Goal: Check status: Check status

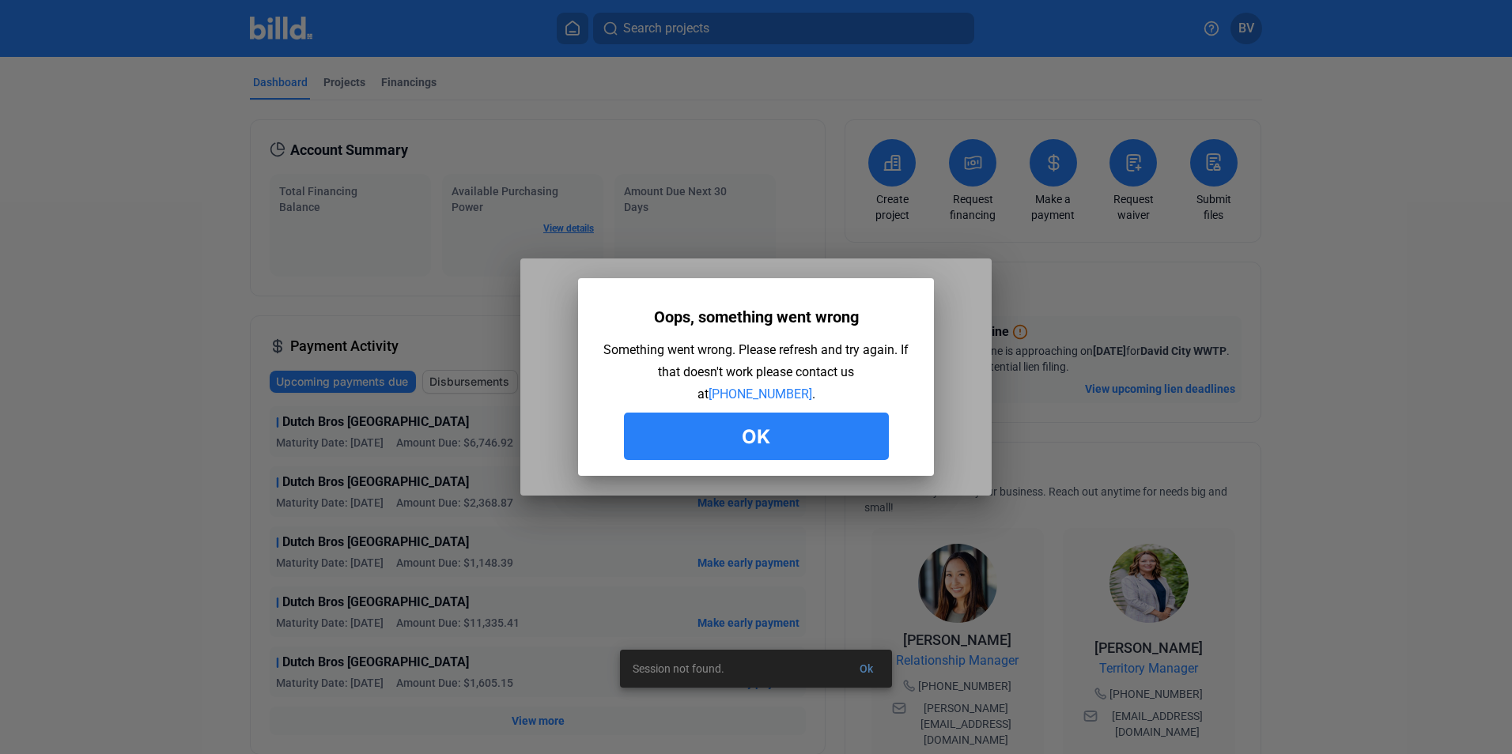
click at [775, 440] on button "Ok" at bounding box center [756, 436] width 265 height 47
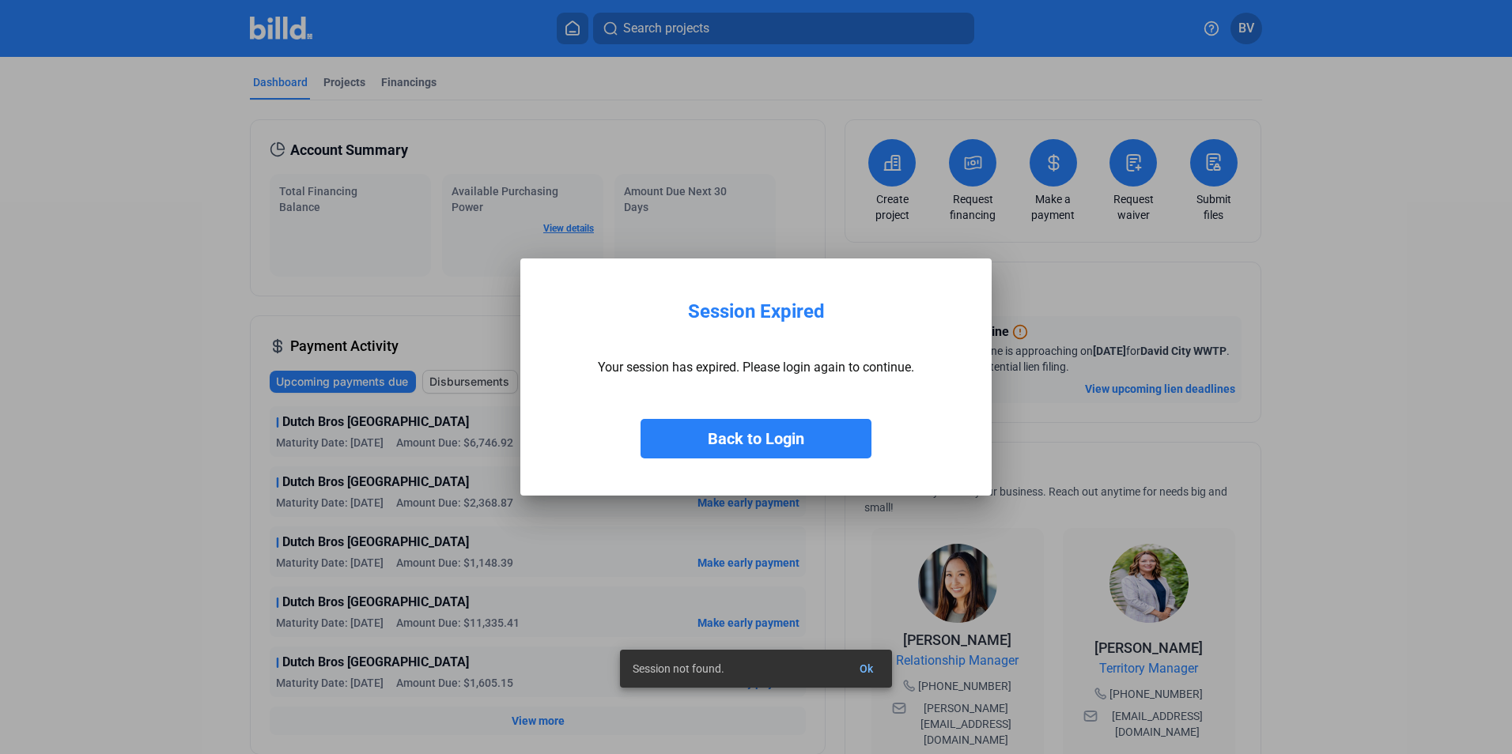
click at [751, 436] on button "Back to Login" at bounding box center [756, 439] width 231 height 40
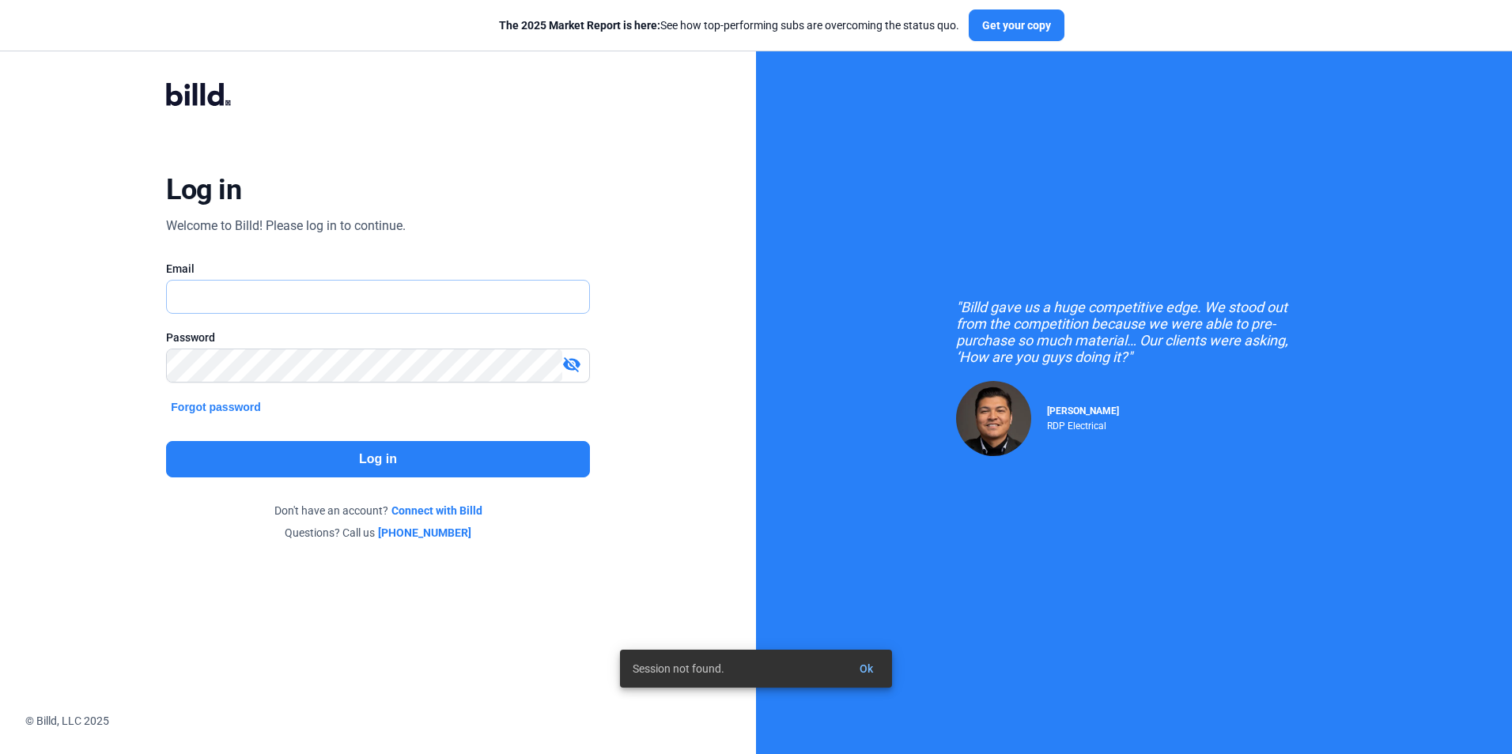
type input "[EMAIL_ADDRESS][DOMAIN_NAME]"
click at [352, 458] on button "Log in" at bounding box center [377, 459] width 423 height 36
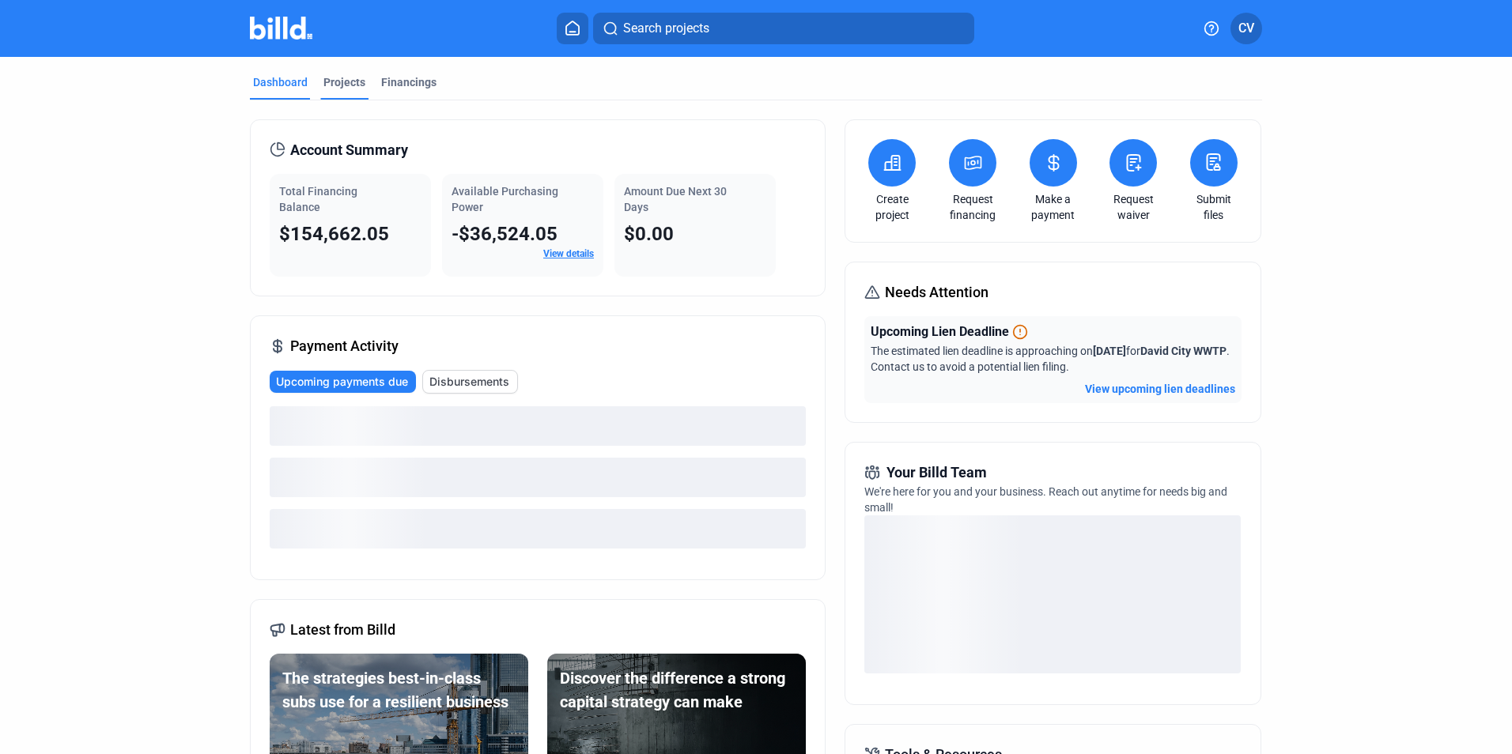
click at [348, 85] on div "Projects" at bounding box center [344, 82] width 42 height 16
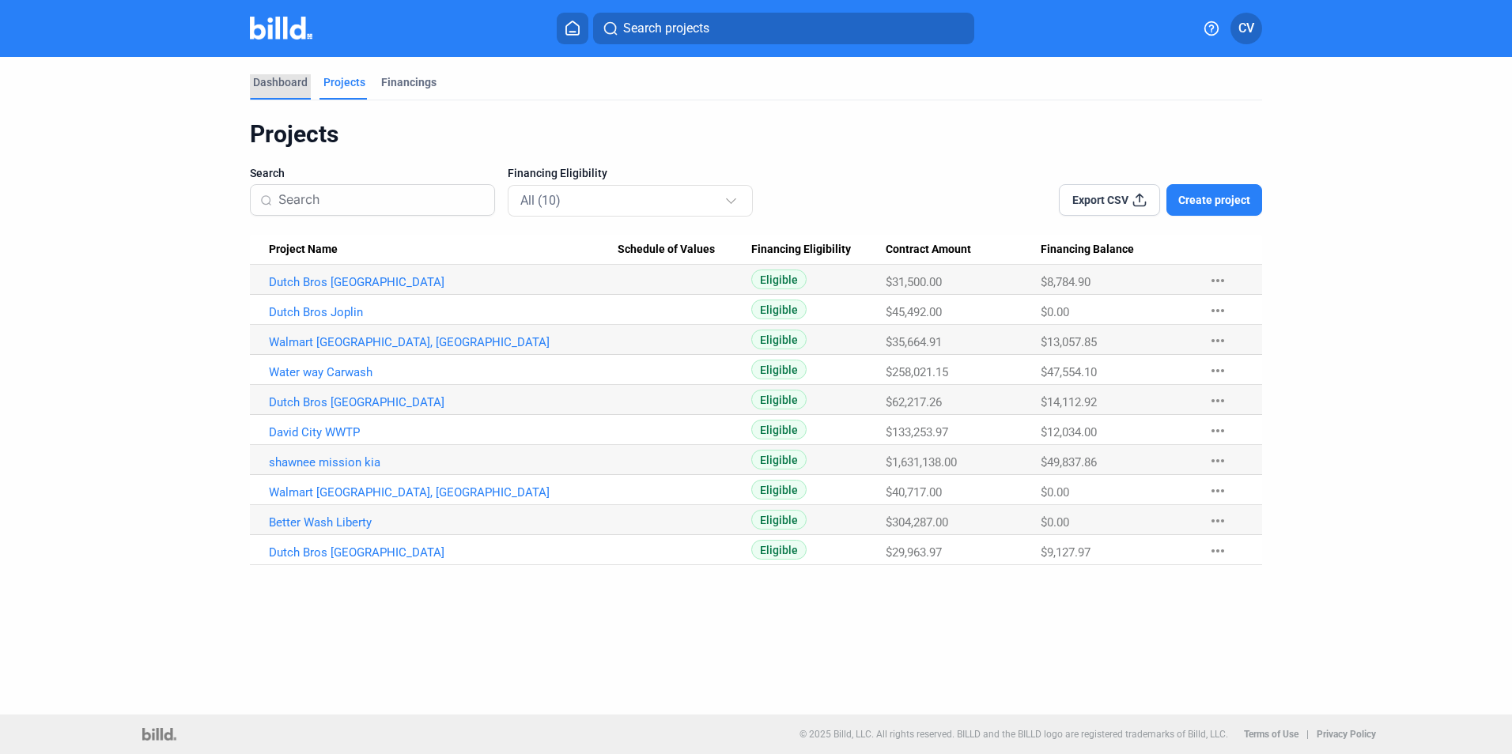
click at [296, 81] on div "Dashboard" at bounding box center [280, 82] width 55 height 16
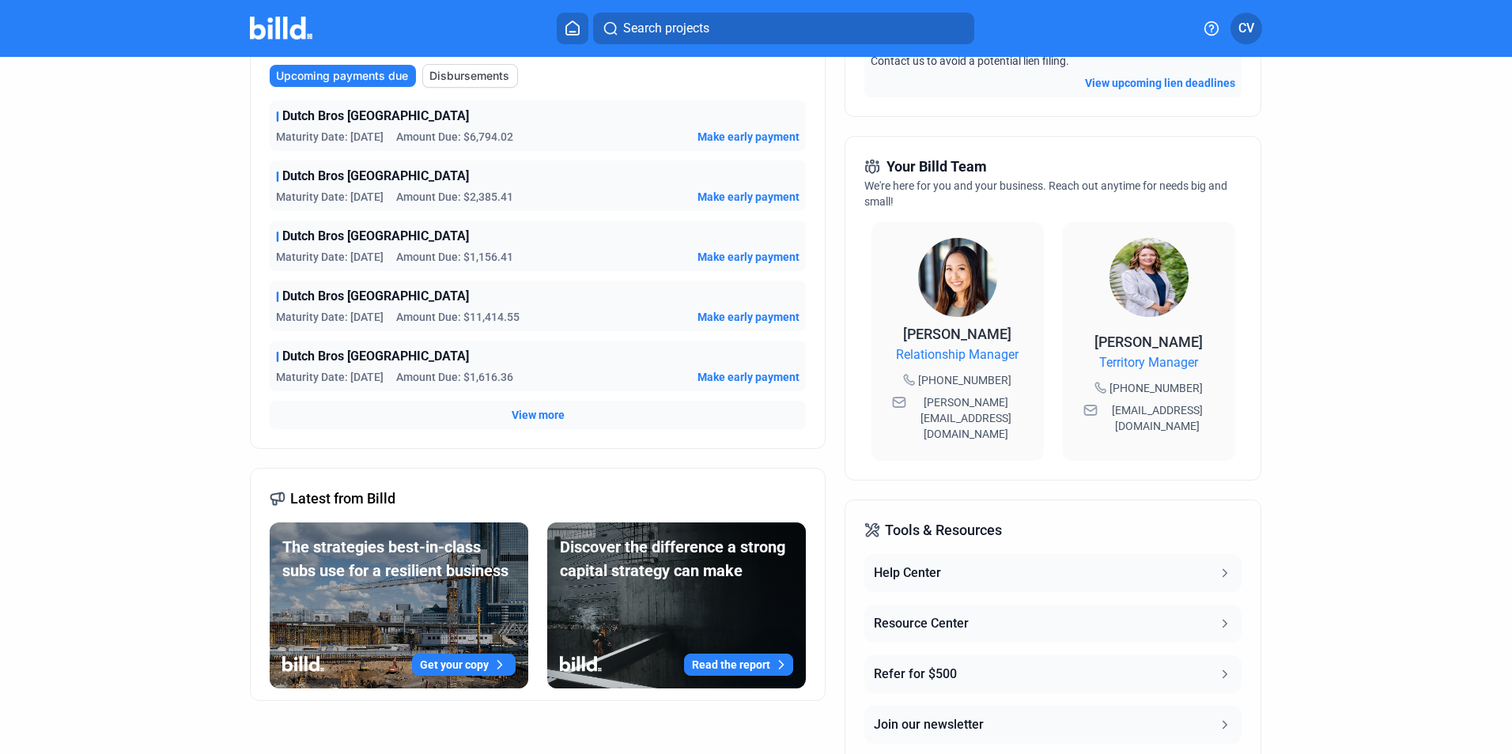
scroll to position [316, 0]
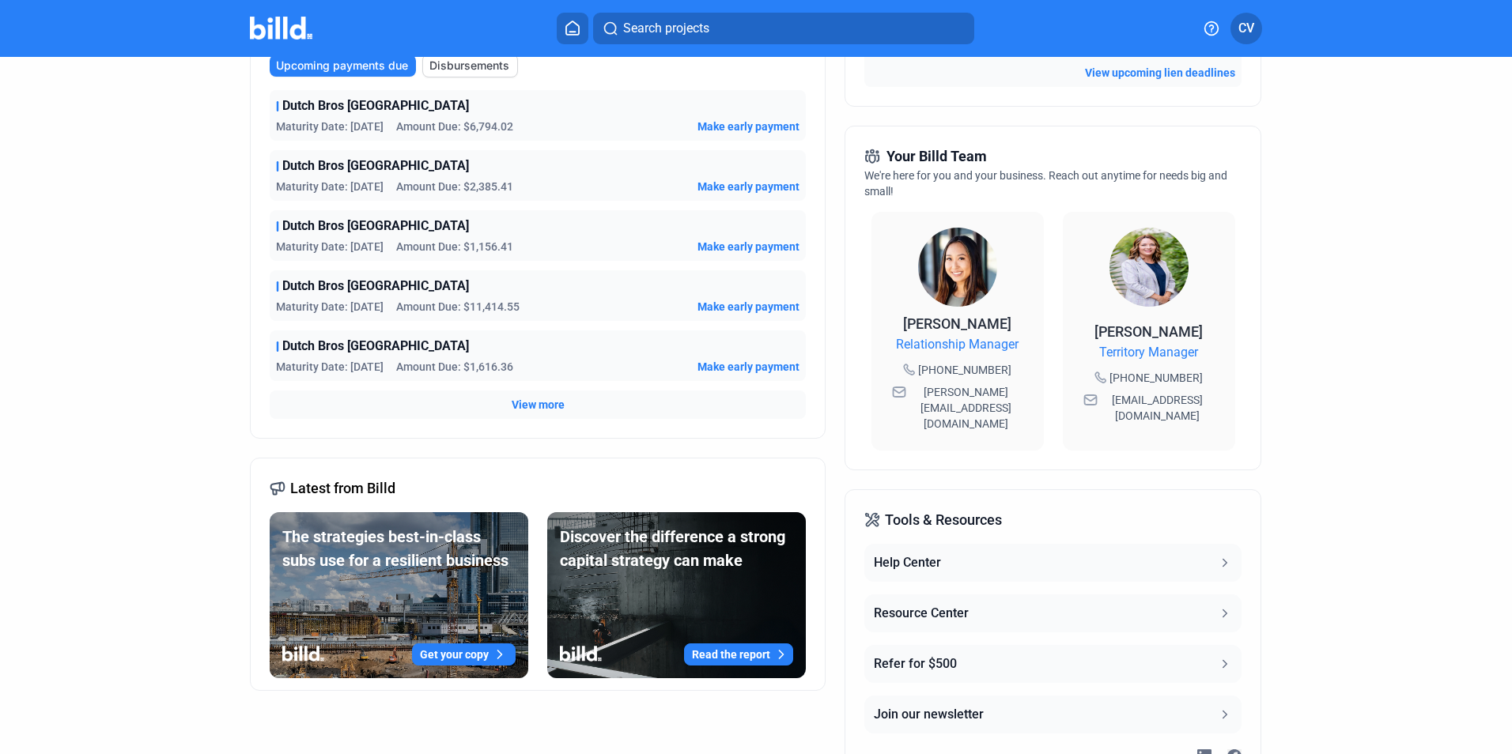
click at [531, 400] on span "View more" at bounding box center [538, 405] width 53 height 16
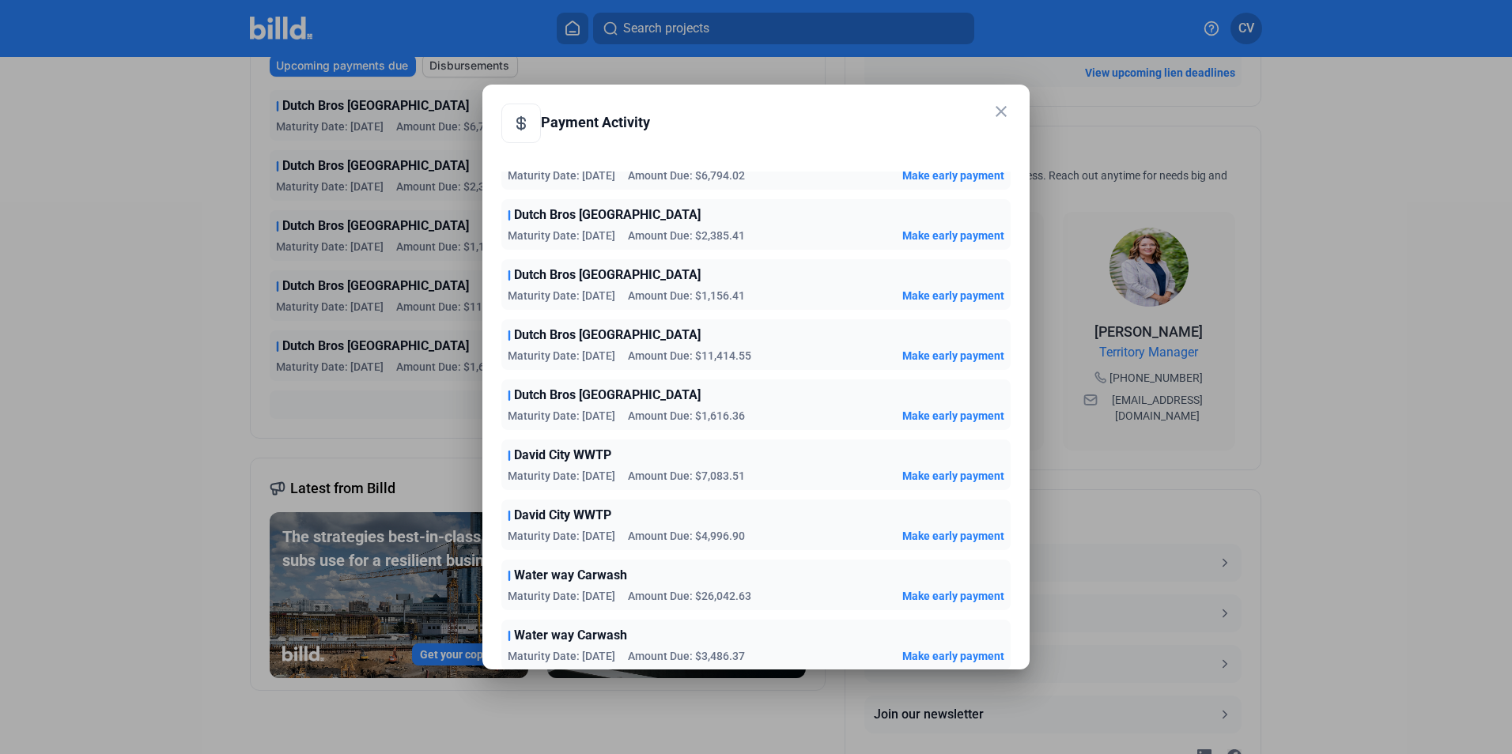
scroll to position [0, 0]
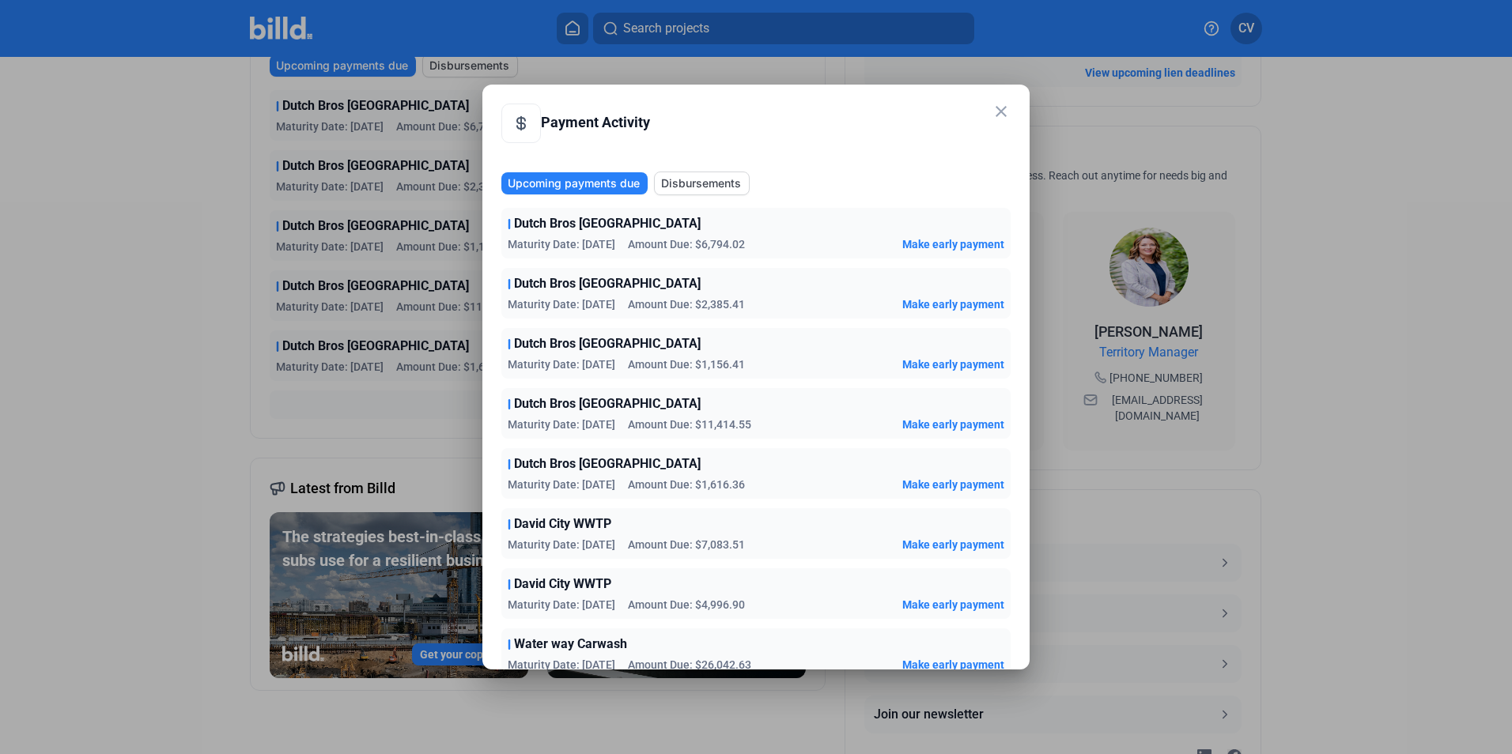
click at [1008, 111] on mat-icon "close" at bounding box center [1001, 111] width 19 height 19
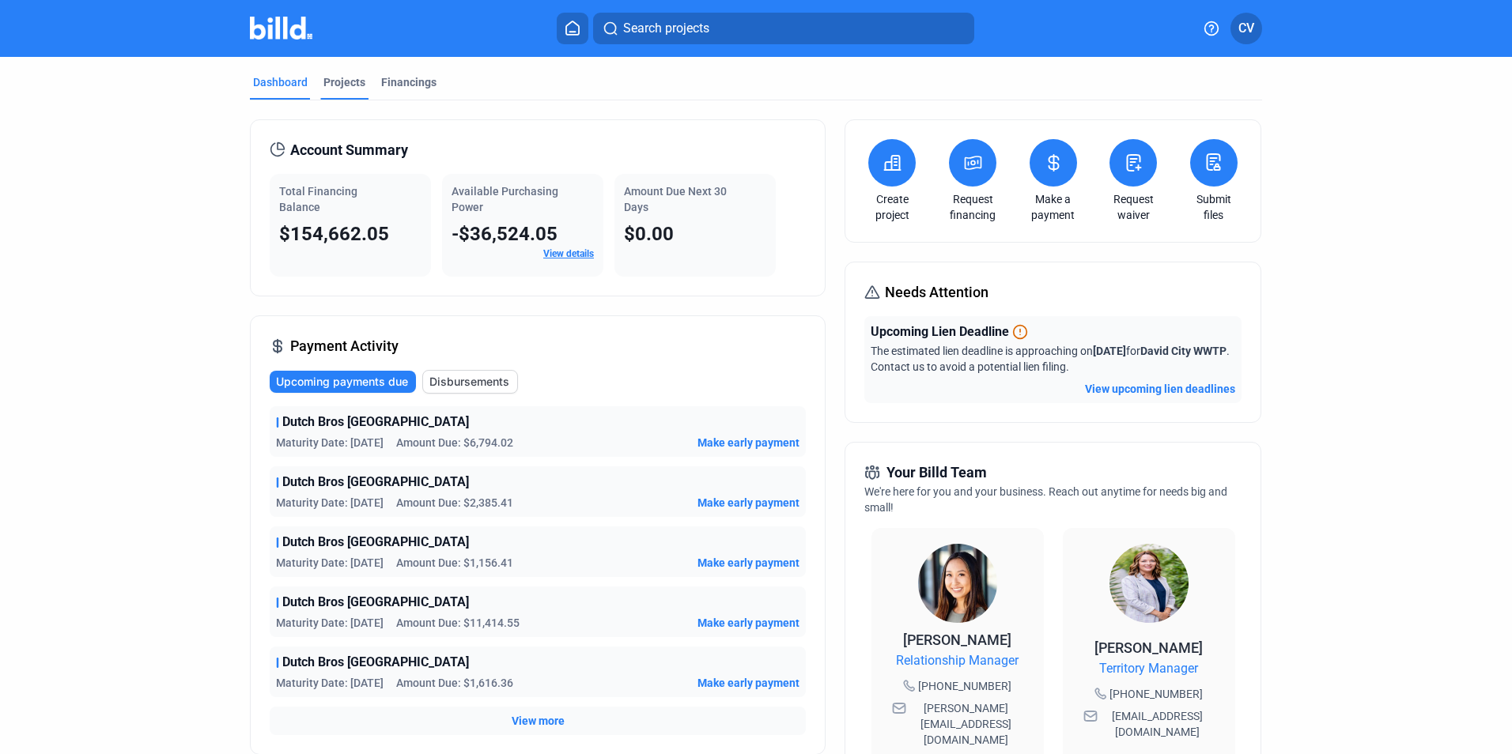
click at [344, 84] on div "Projects" at bounding box center [344, 82] width 42 height 16
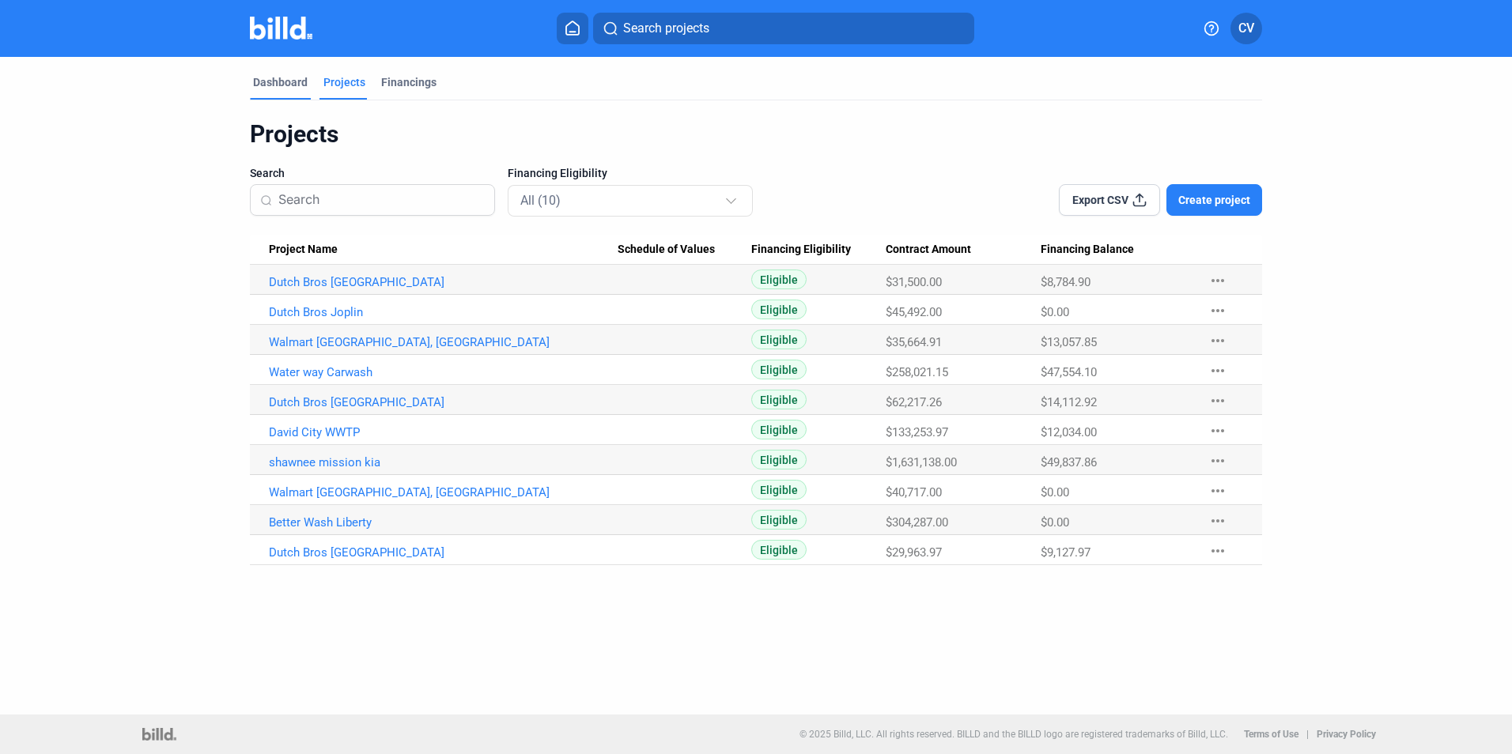
click at [279, 88] on div "Dashboard" at bounding box center [280, 82] width 55 height 16
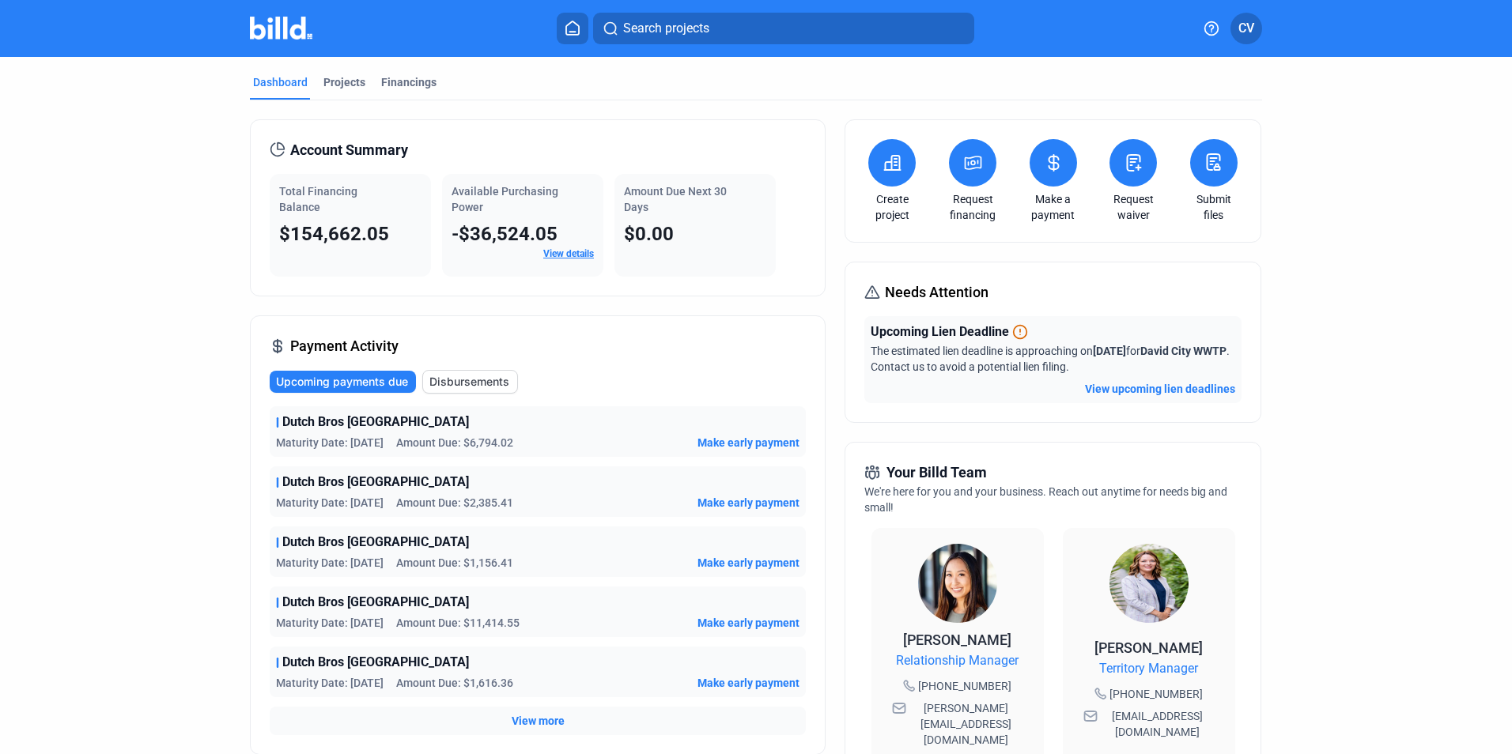
click at [568, 257] on link "View details" at bounding box center [568, 253] width 51 height 11
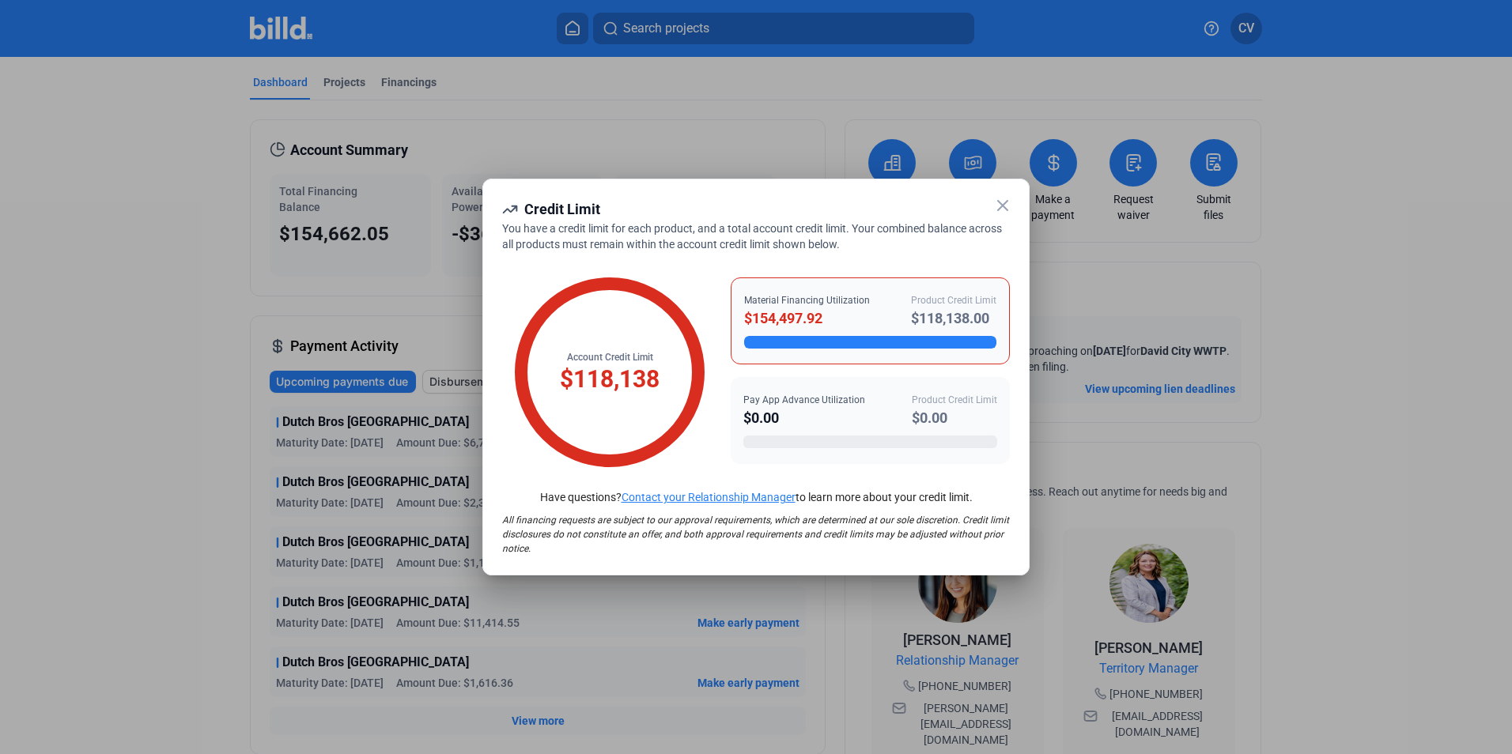
drag, startPoint x: 913, startPoint y: 316, endPoint x: 998, endPoint y: 313, distance: 85.5
click at [998, 313] on div "Material Financing Utilization $154,497.92 Product Credit Limit $118,138.00" at bounding box center [870, 321] width 279 height 87
drag, startPoint x: 823, startPoint y: 317, endPoint x: 748, endPoint y: 317, distance: 75.1
click at [748, 317] on div "$154,497.92" at bounding box center [807, 319] width 126 height 22
click at [1002, 199] on icon at bounding box center [1002, 205] width 19 height 19
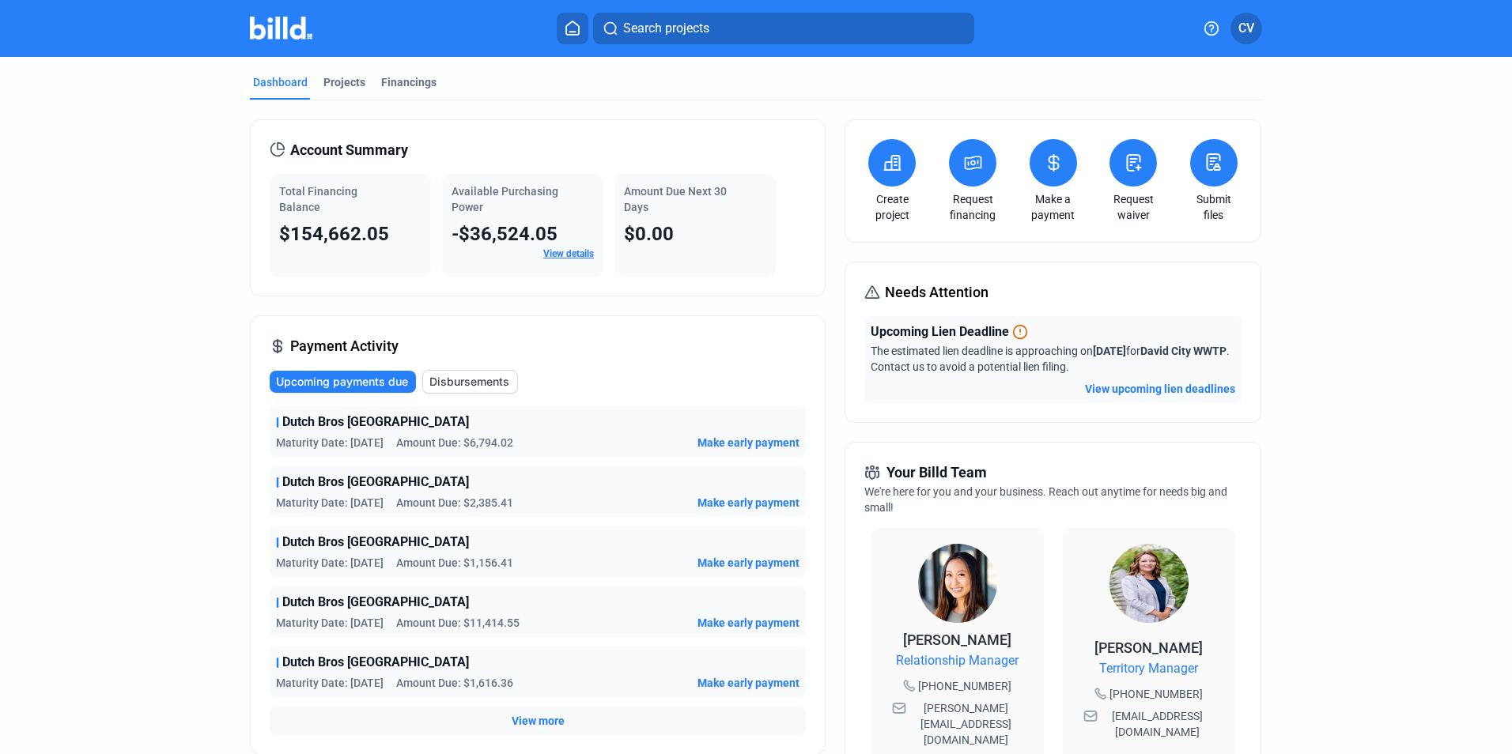
drag, startPoint x: 287, startPoint y: 153, endPoint x: 406, endPoint y: 158, distance: 118.7
click at [406, 158] on div "Account Summary" at bounding box center [538, 150] width 536 height 22
drag, startPoint x: 406, startPoint y: 158, endPoint x: 437, endPoint y: 172, distance: 34.7
click at [437, 172] on div "Account Summary Total Financing Balance $154,662.05 Available Purchasing Power …" at bounding box center [538, 207] width 576 height 177
drag, startPoint x: 403, startPoint y: 150, endPoint x: 279, endPoint y: 161, distance: 123.8
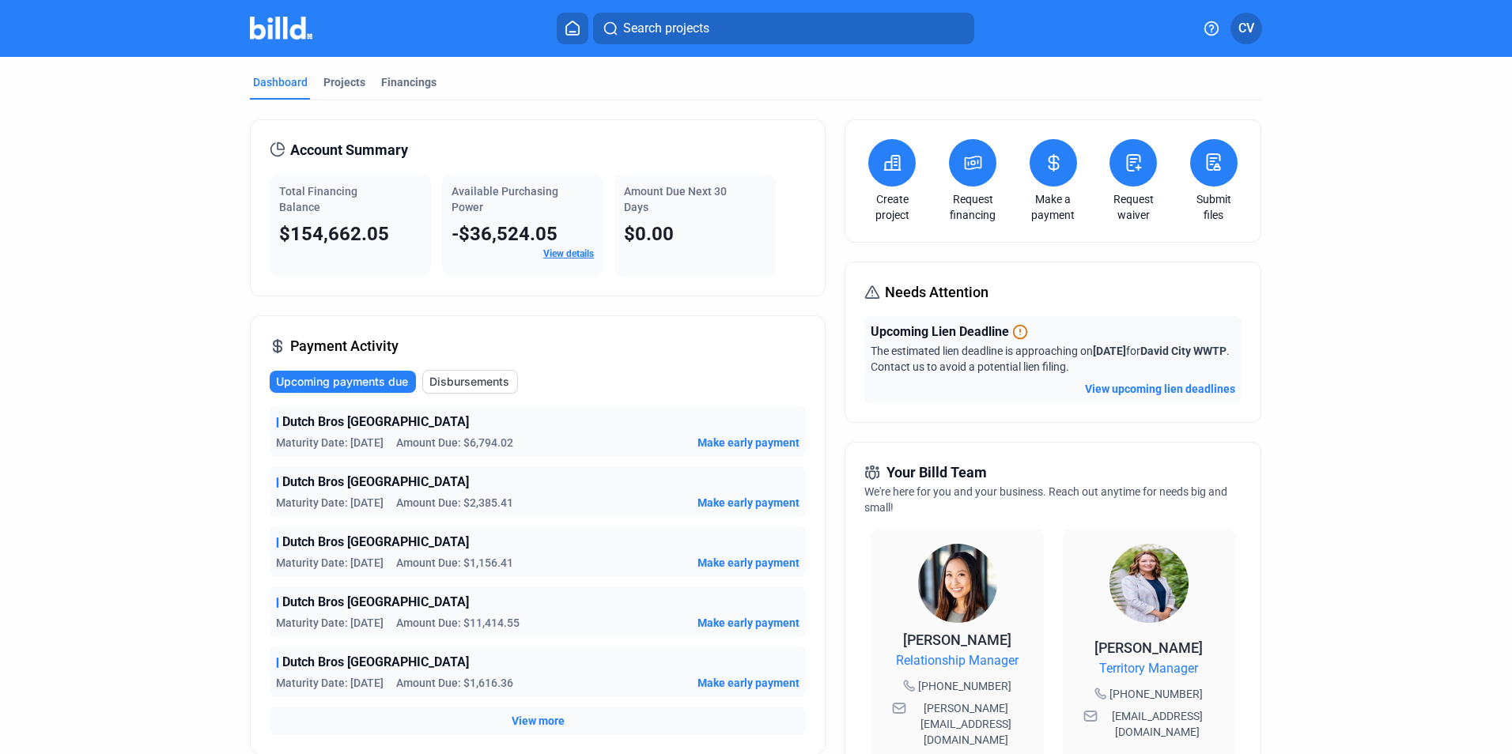
click at [279, 158] on div "Account Summary" at bounding box center [538, 150] width 536 height 22
drag, startPoint x: 279, startPoint y: 161, endPoint x: 437, endPoint y: 223, distance: 169.3
click at [437, 223] on div "Total Financing Balance $154,662.05 Available Purchasing Power -$36,524.05 View…" at bounding box center [538, 225] width 536 height 103
drag, startPoint x: 275, startPoint y: 191, endPoint x: 698, endPoint y: 234, distance: 425.3
click at [698, 234] on div "Total Financing Balance $154,662.05 Available Purchasing Power -$36,524.05 View…" at bounding box center [538, 225] width 536 height 103
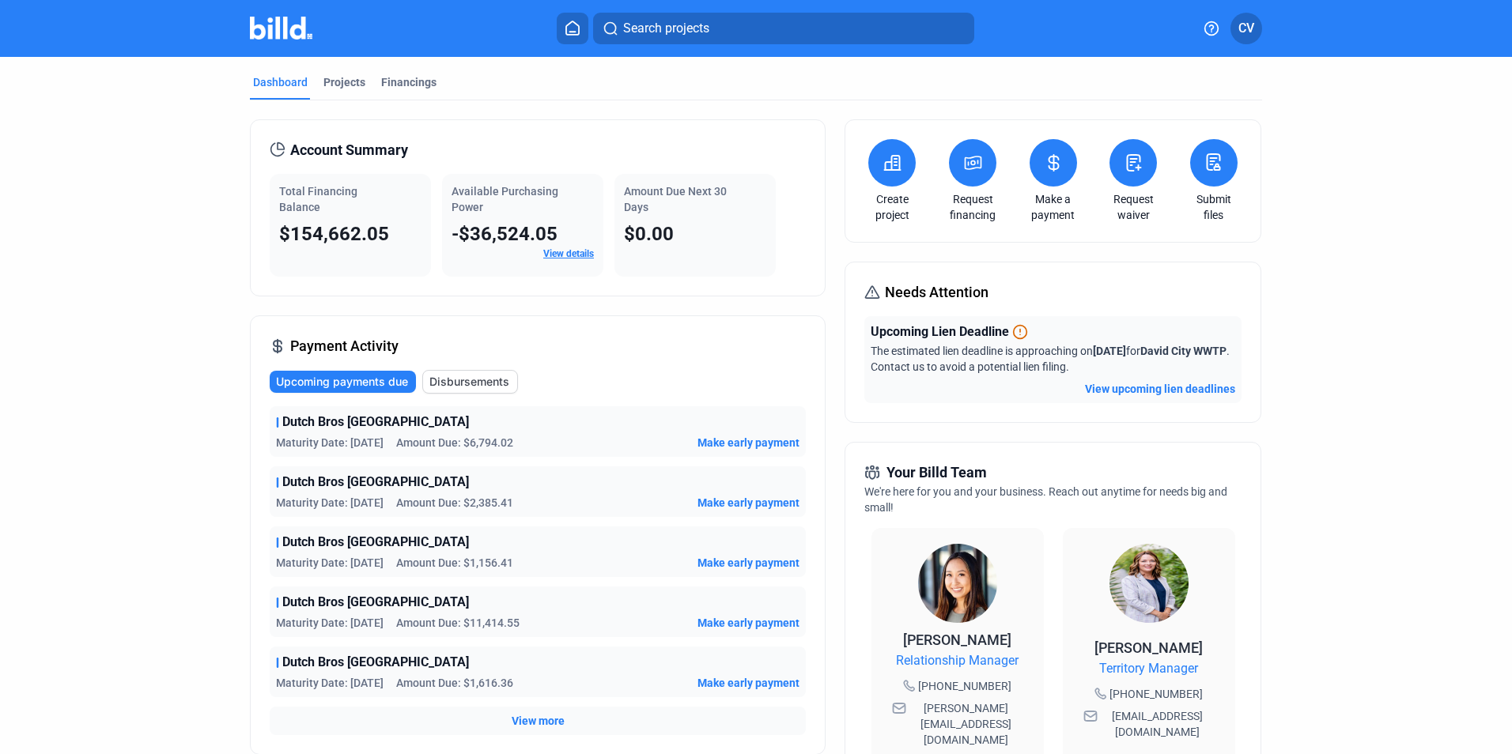
drag, startPoint x: 698, startPoint y: 234, endPoint x: 666, endPoint y: 240, distance: 33.0
click at [666, 240] on span "$0.00" at bounding box center [649, 234] width 50 height 22
click at [346, 83] on div "Projects" at bounding box center [344, 82] width 42 height 16
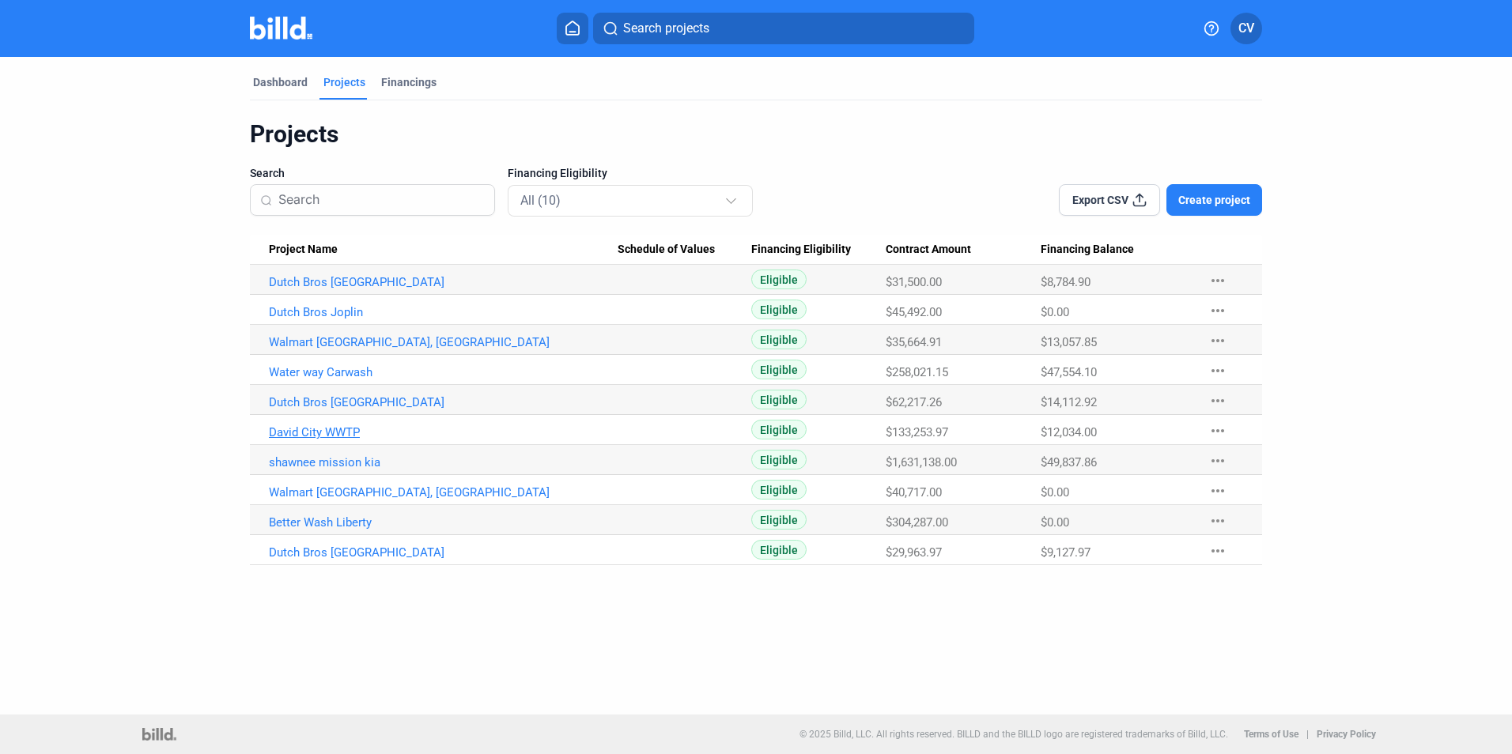
click at [336, 429] on link "David City WWTP" at bounding box center [443, 432] width 349 height 14
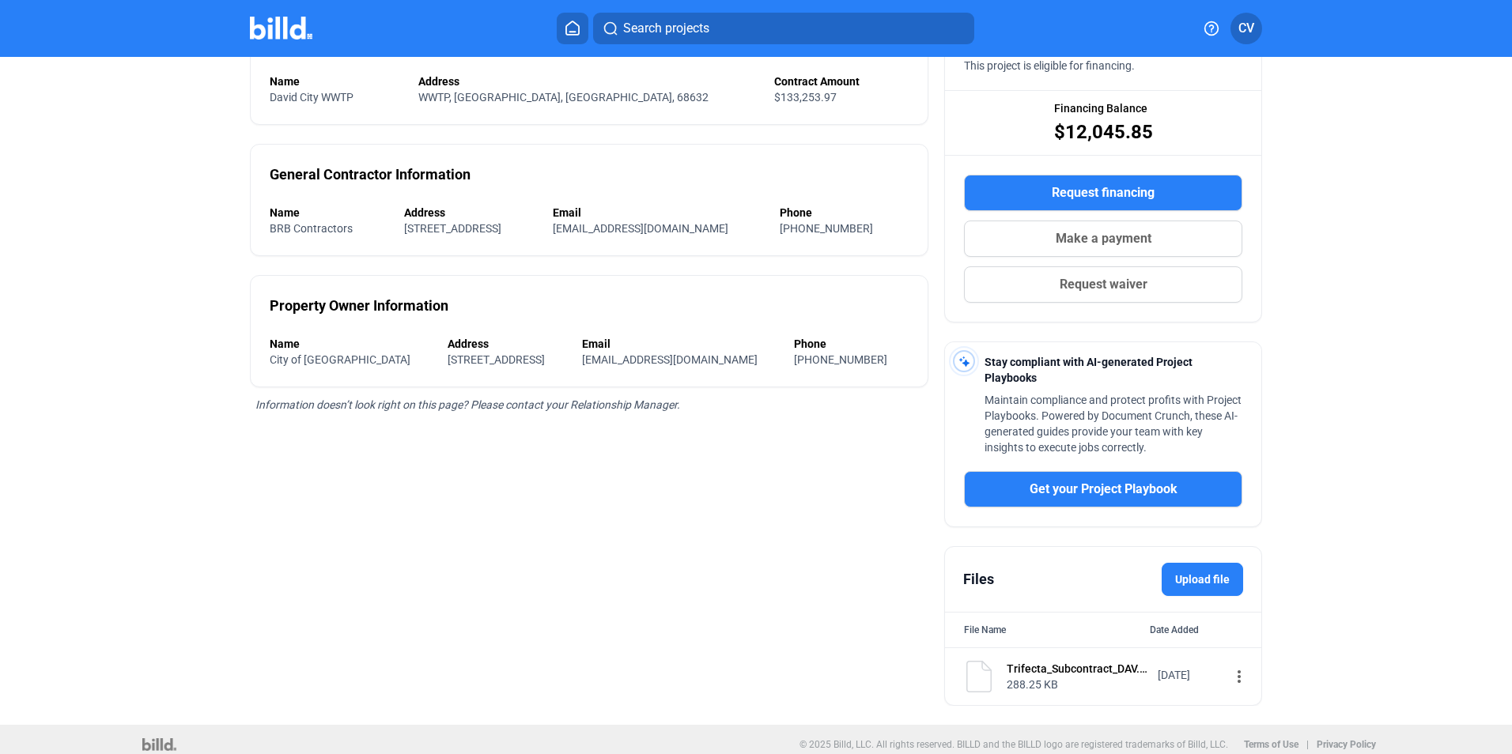
scroll to position [186, 0]
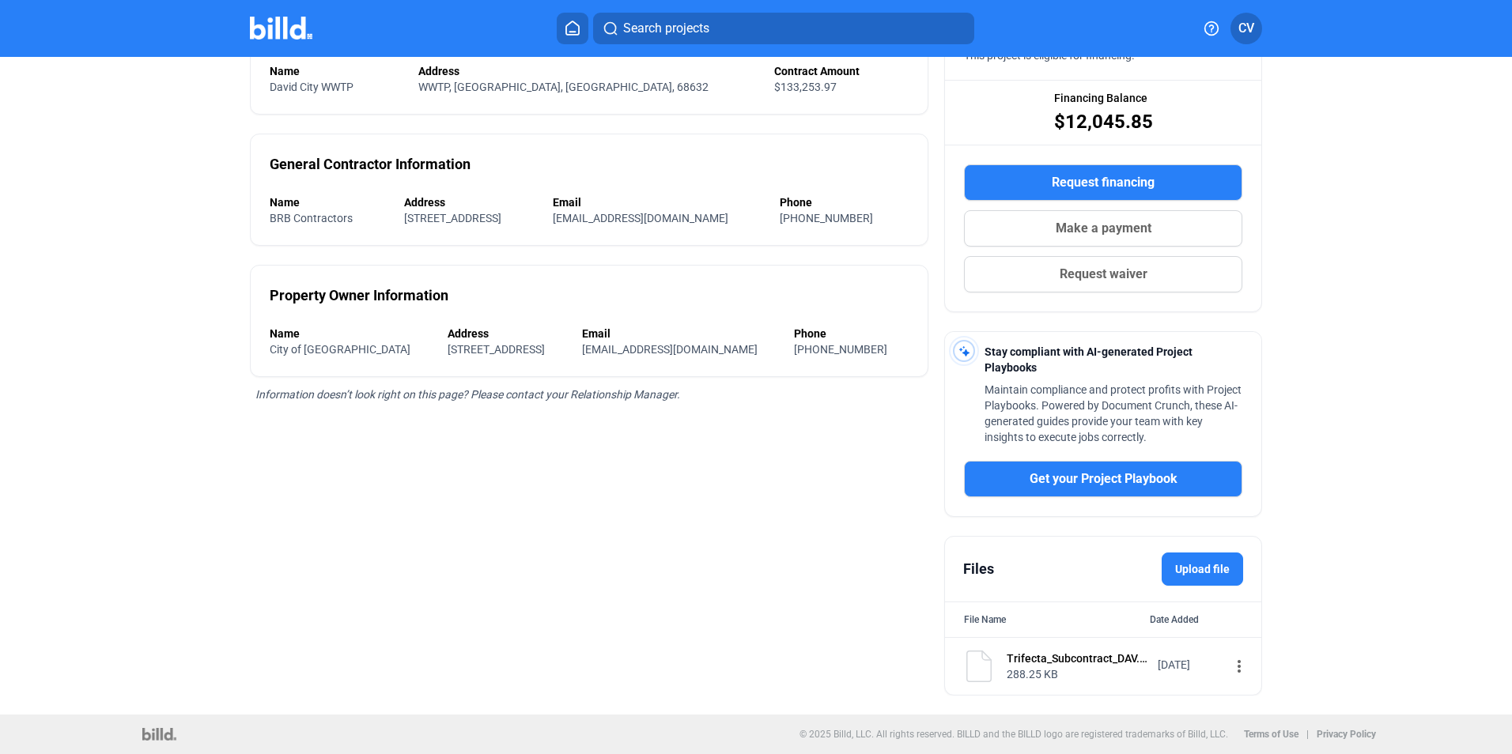
click at [1230, 667] on mat-icon "more_vert" at bounding box center [1239, 666] width 19 height 19
click at [1251, 687] on div "View" at bounding box center [1329, 695] width 196 height 38
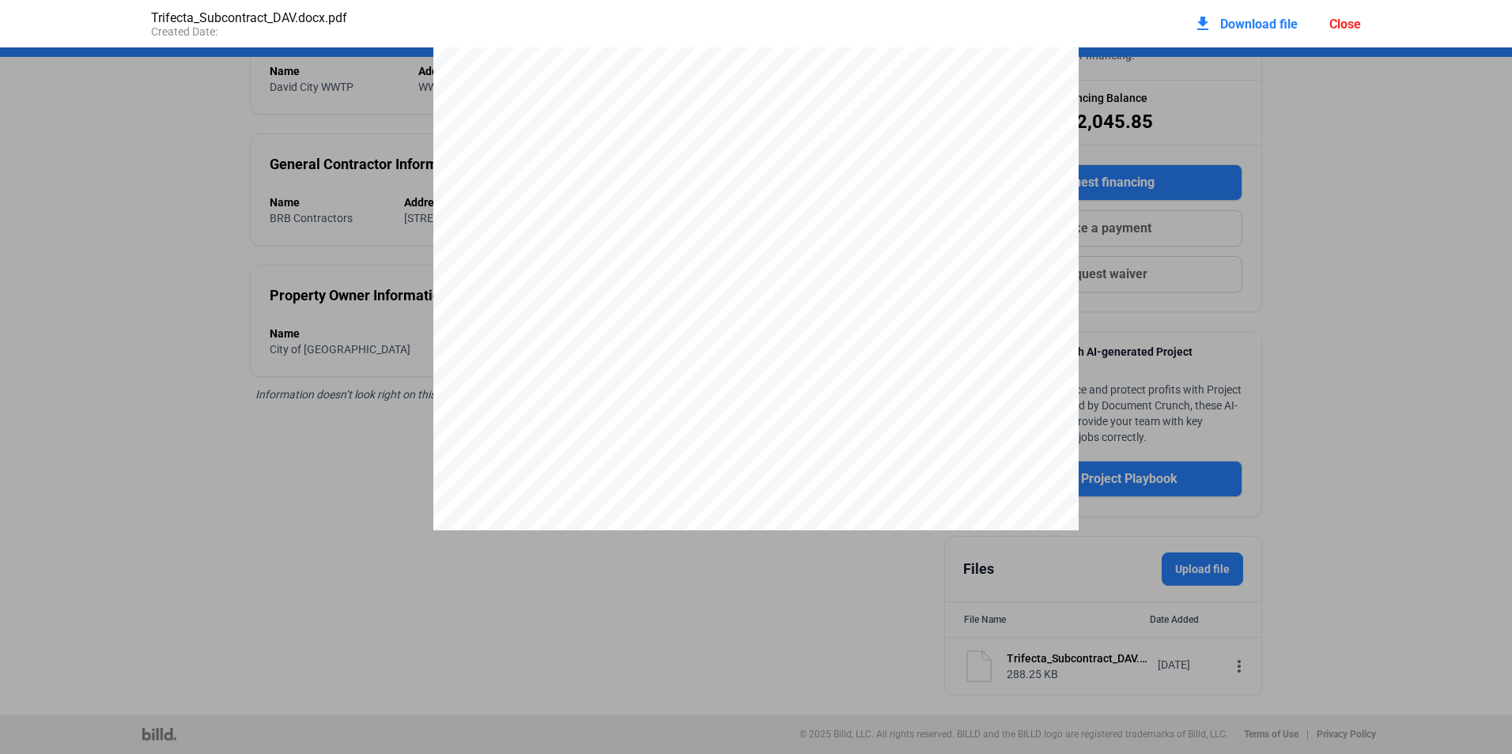
scroll to position [8805, 0]
click at [1356, 23] on div "Close" at bounding box center [1345, 24] width 32 height 15
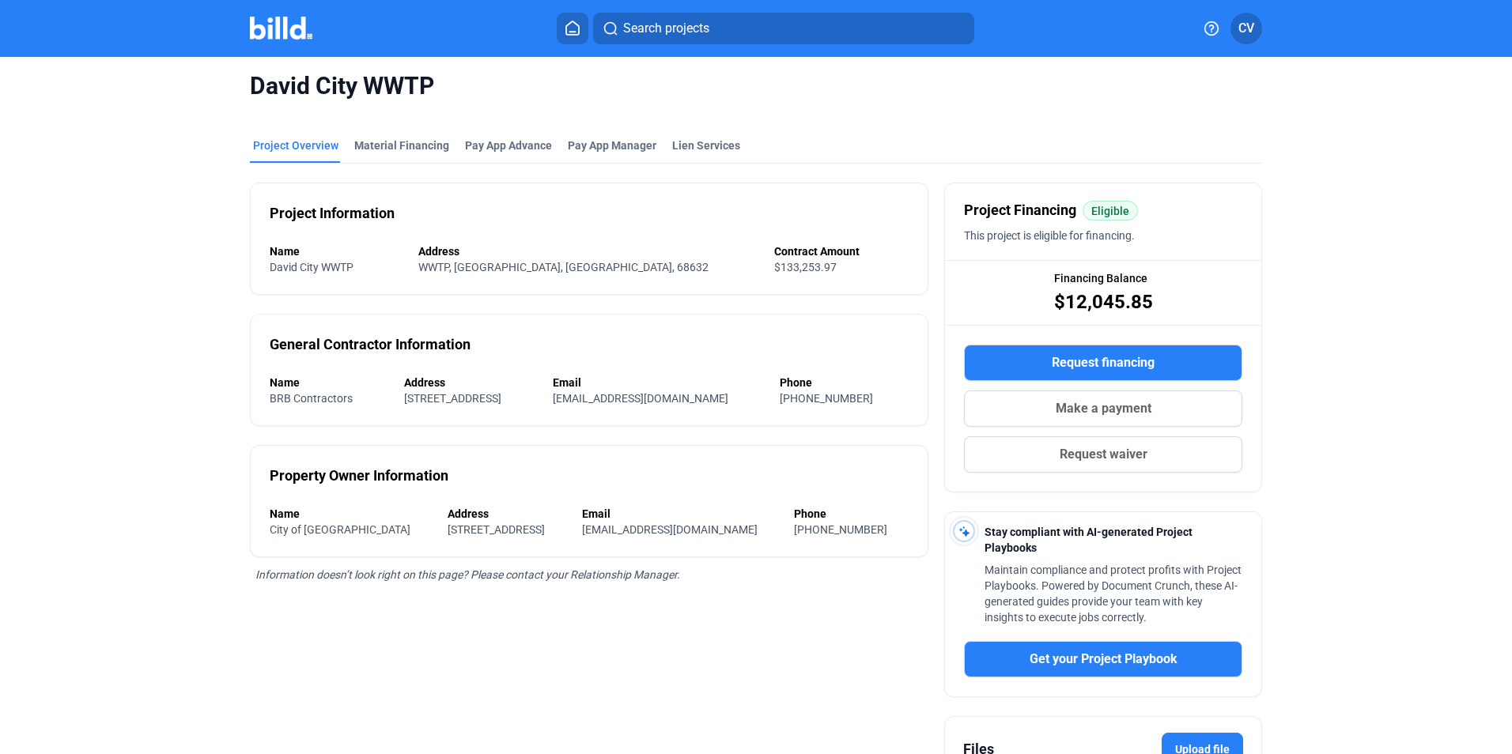
scroll to position [0, 0]
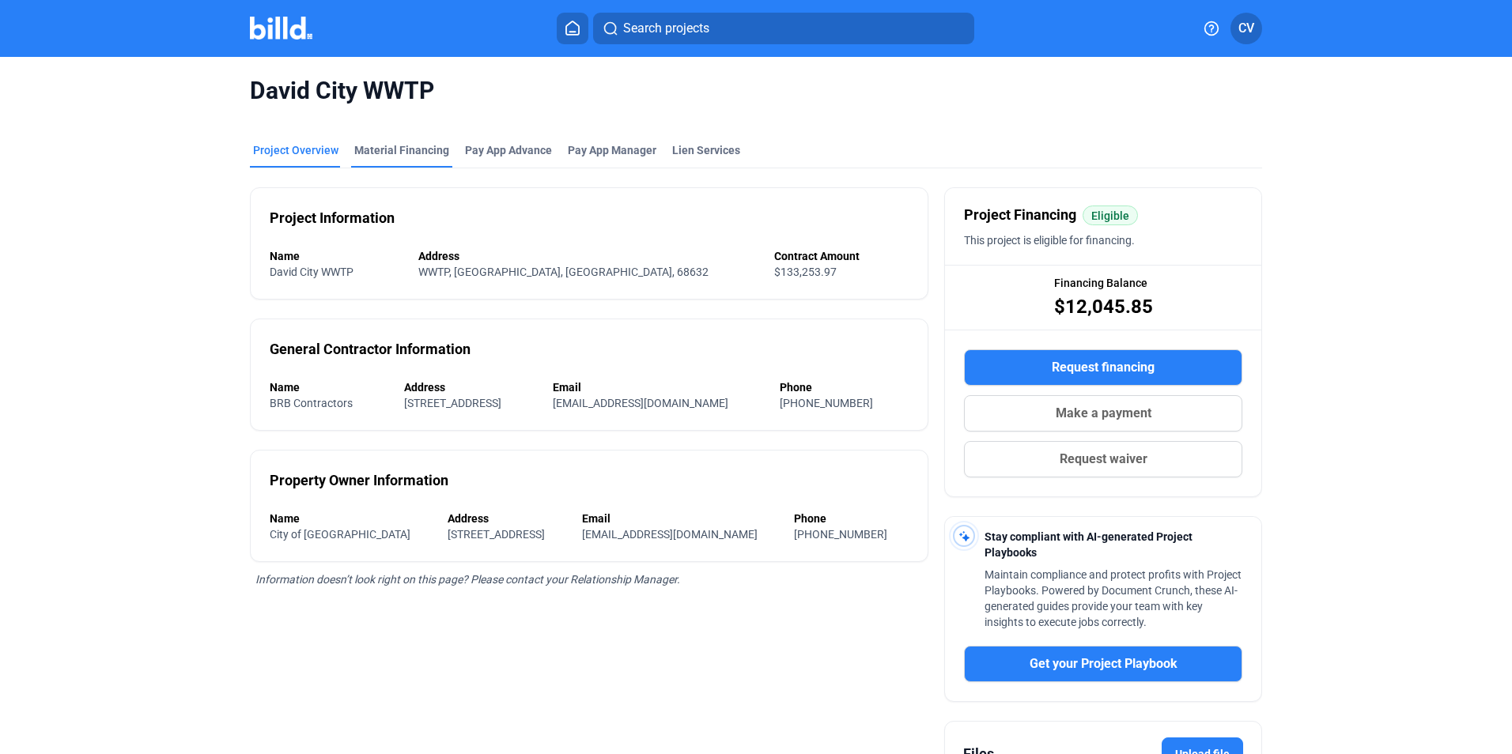
click at [397, 149] on div "Material Financing" at bounding box center [401, 150] width 95 height 16
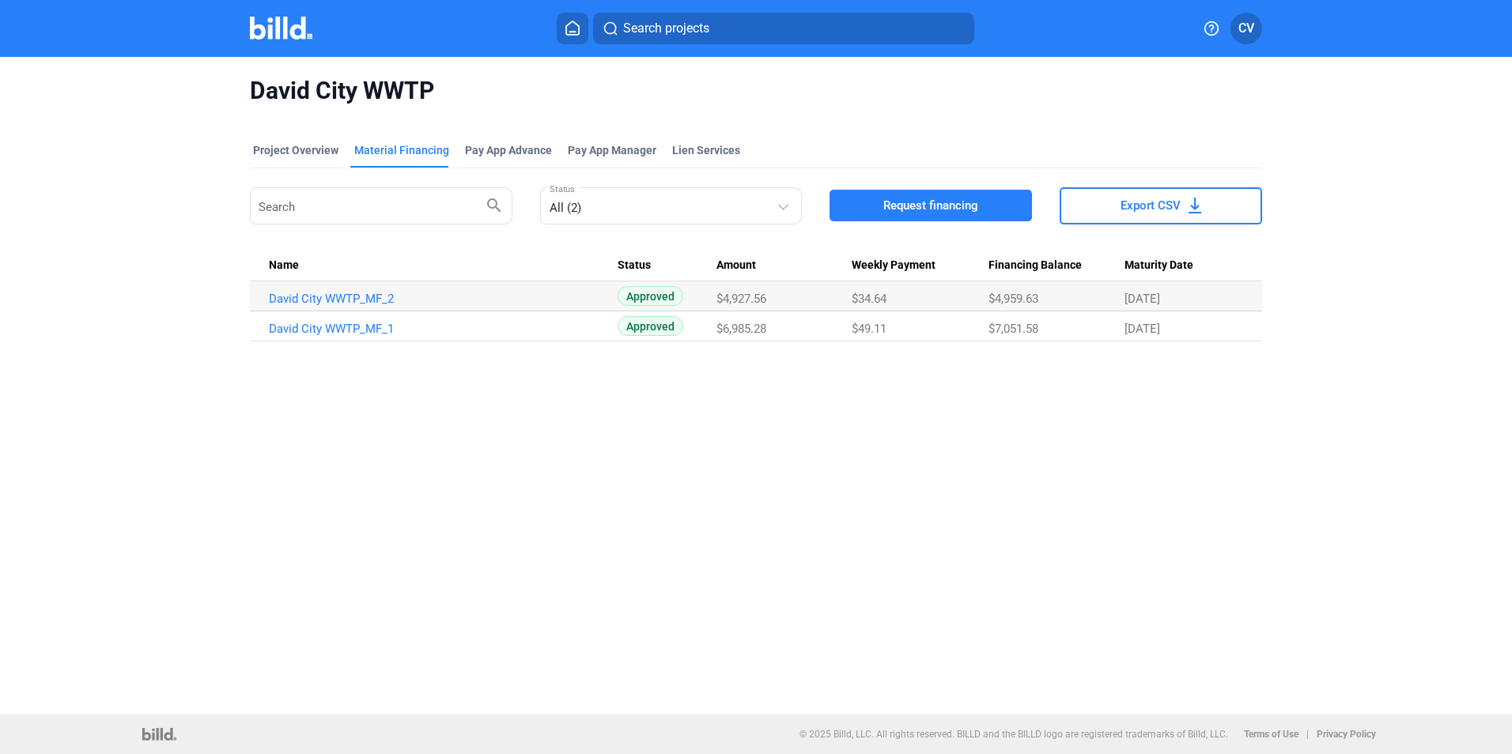
click at [364, 338] on td "David City WWTP_MF_1" at bounding box center [434, 327] width 368 height 30
click at [339, 326] on link "David City WWTP_MF_1" at bounding box center [443, 329] width 349 height 14
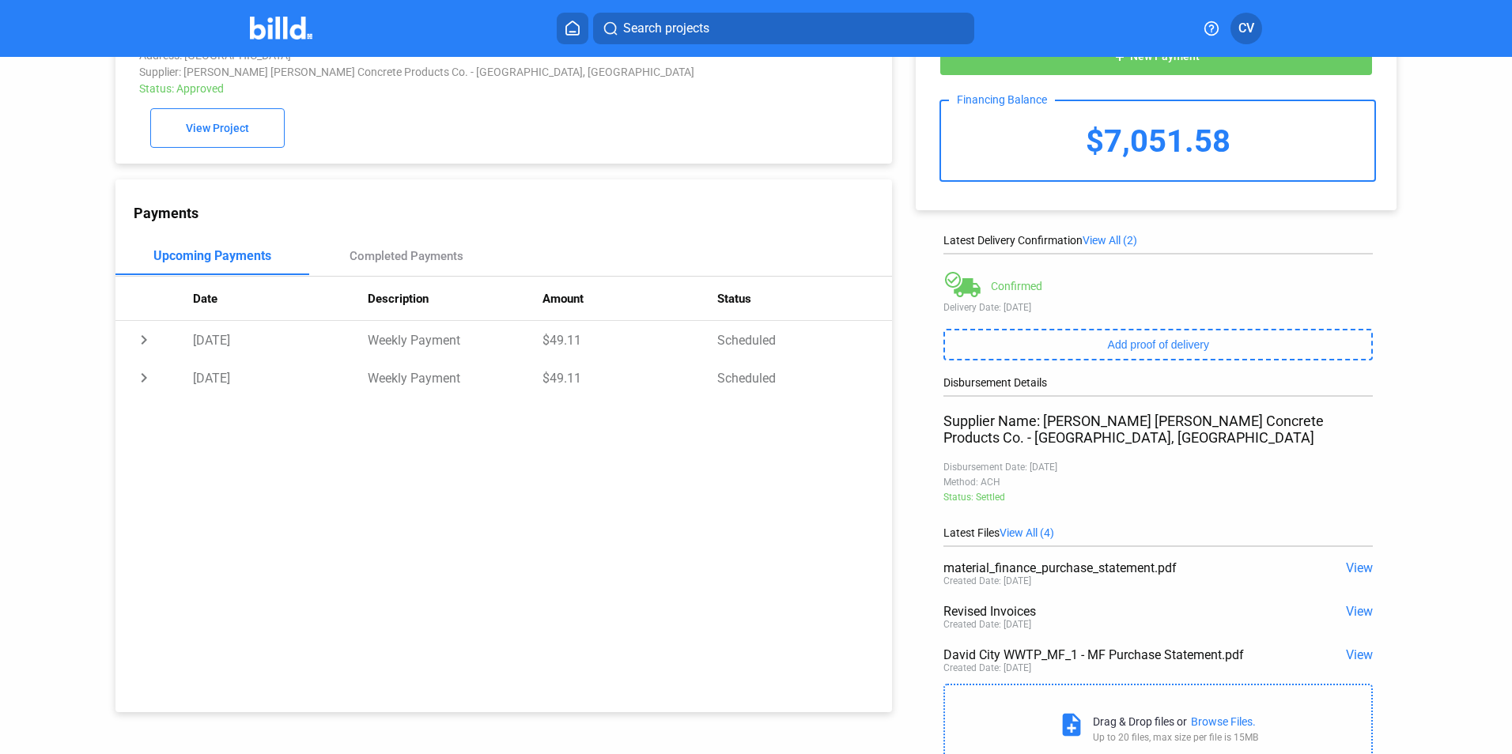
scroll to position [123, 0]
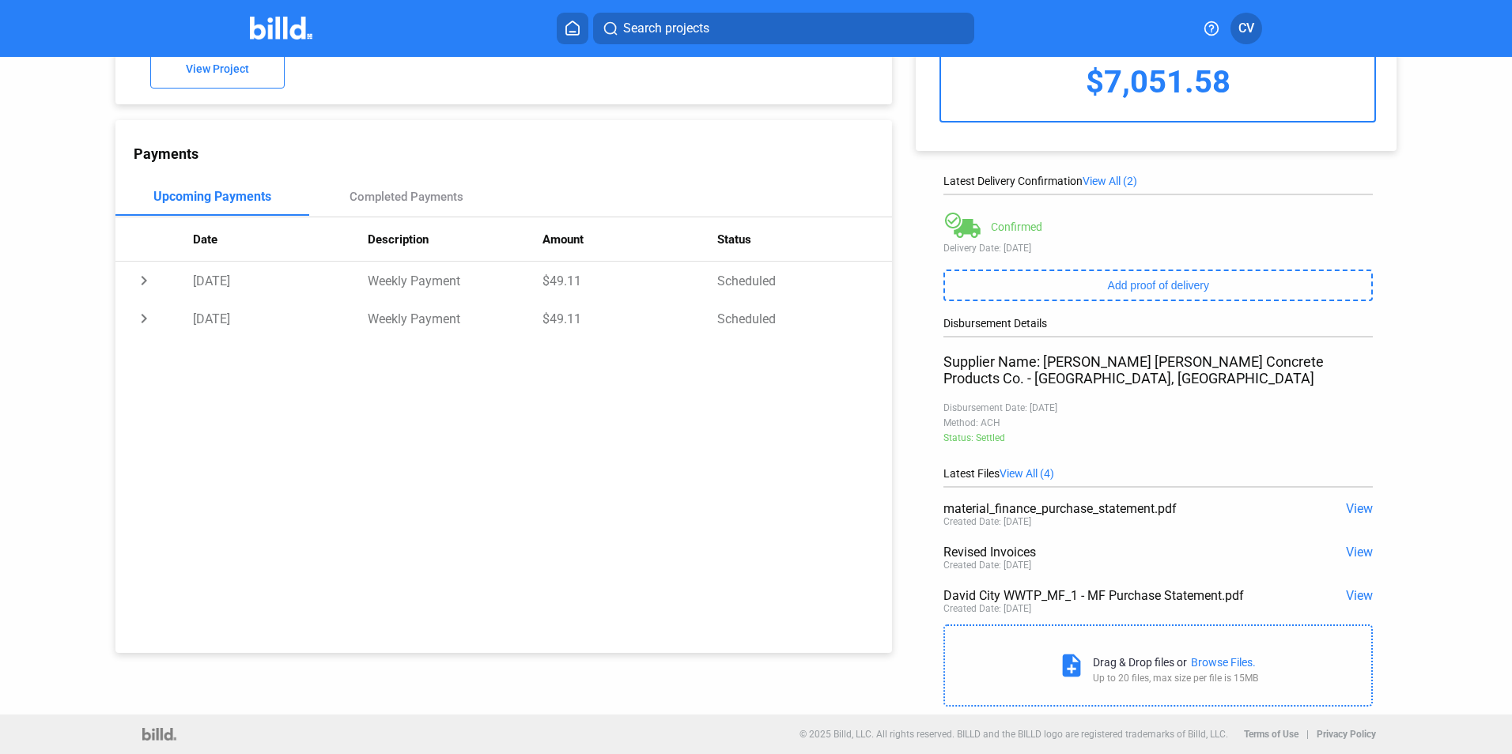
click at [1363, 553] on span "View" at bounding box center [1359, 552] width 27 height 15
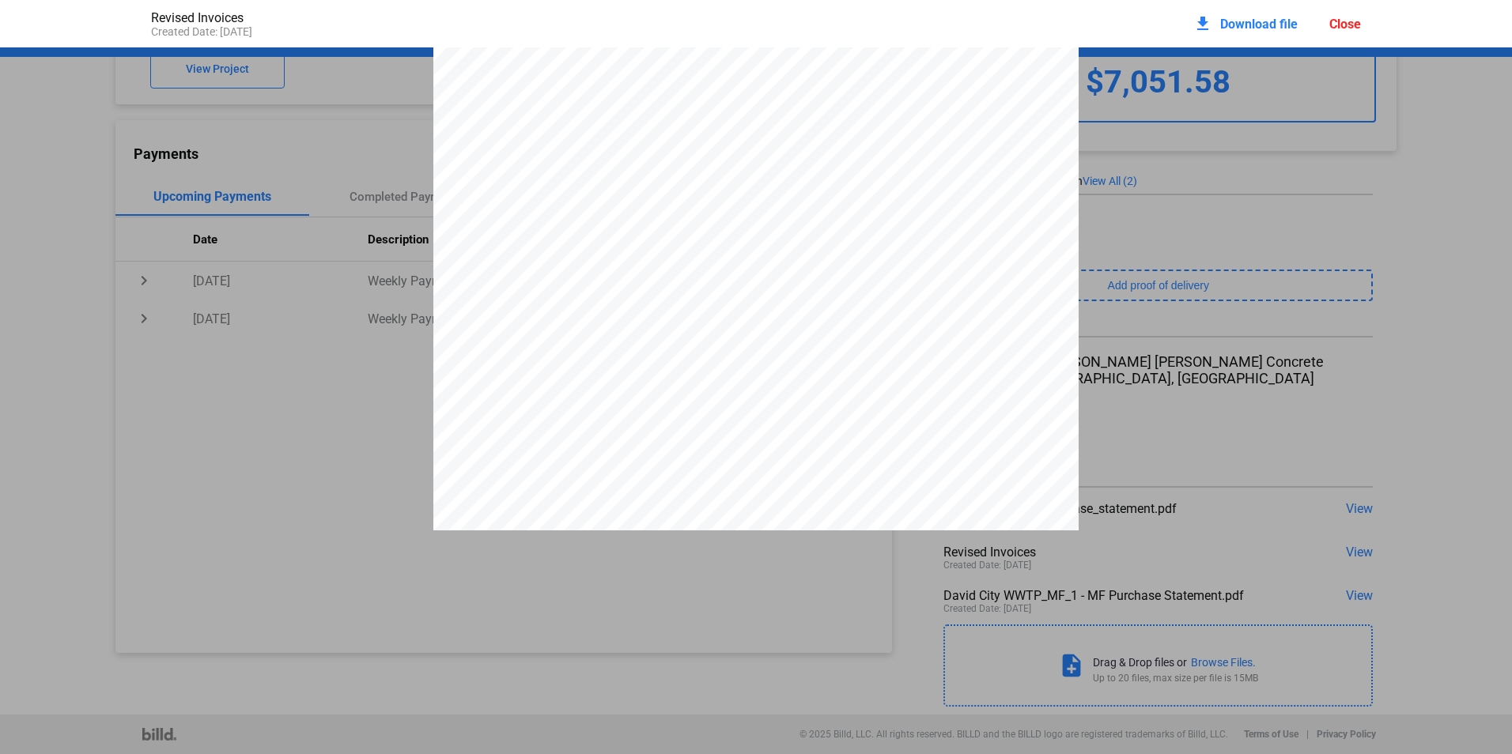
scroll to position [2898, 0]
click at [1338, 25] on div "Close" at bounding box center [1345, 24] width 32 height 15
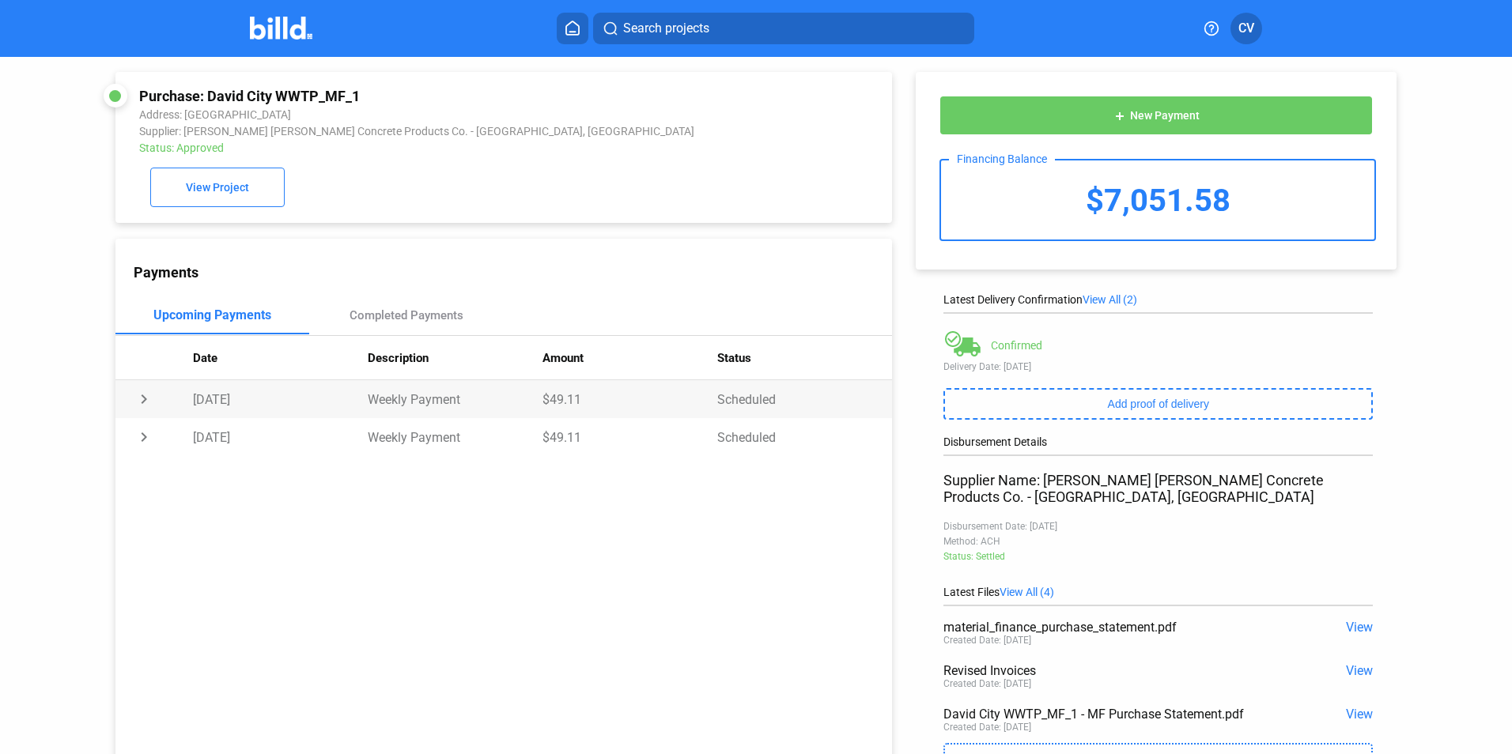
scroll to position [0, 0]
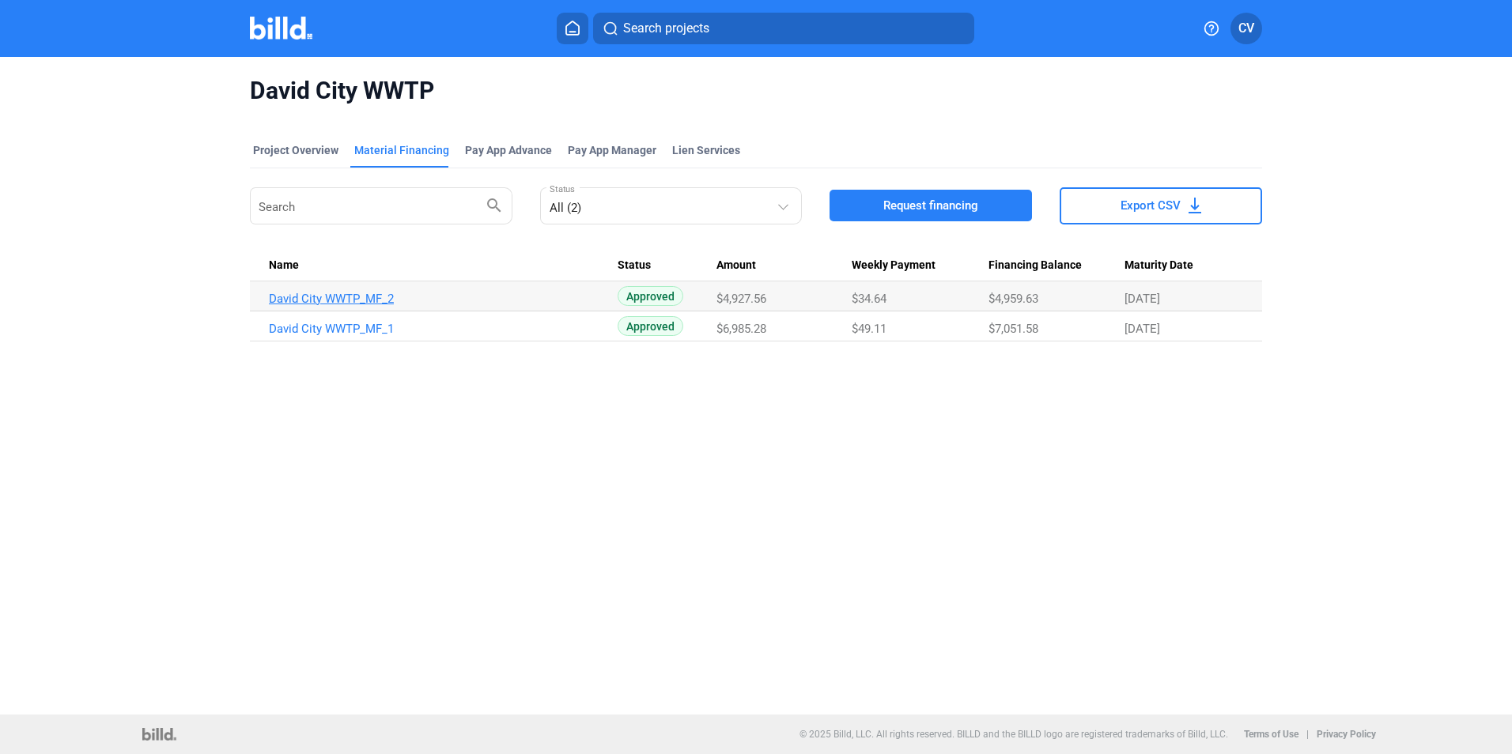
click at [384, 293] on link "David City WWTP_MF_2" at bounding box center [443, 299] width 349 height 14
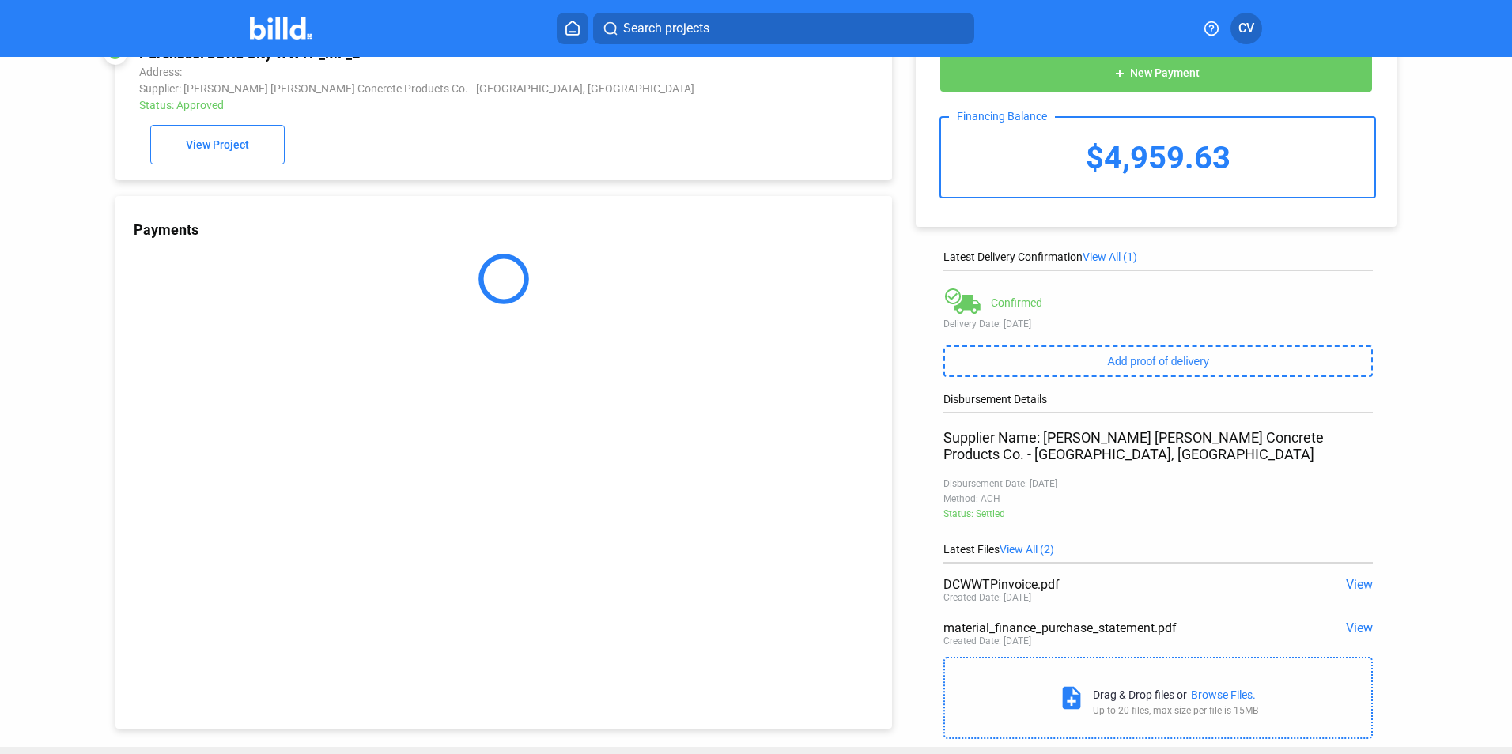
scroll to position [80, 0]
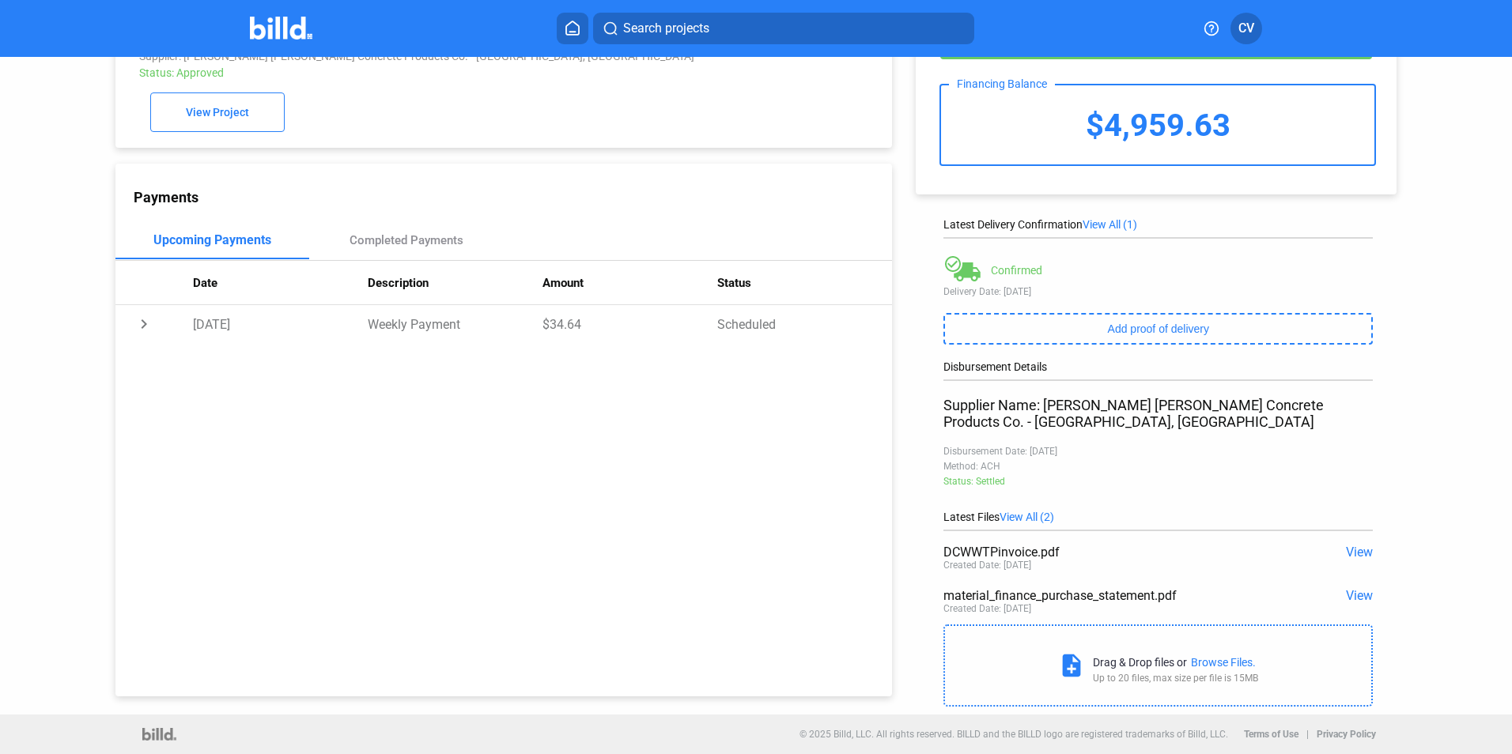
click at [1348, 549] on span "View" at bounding box center [1359, 552] width 27 height 15
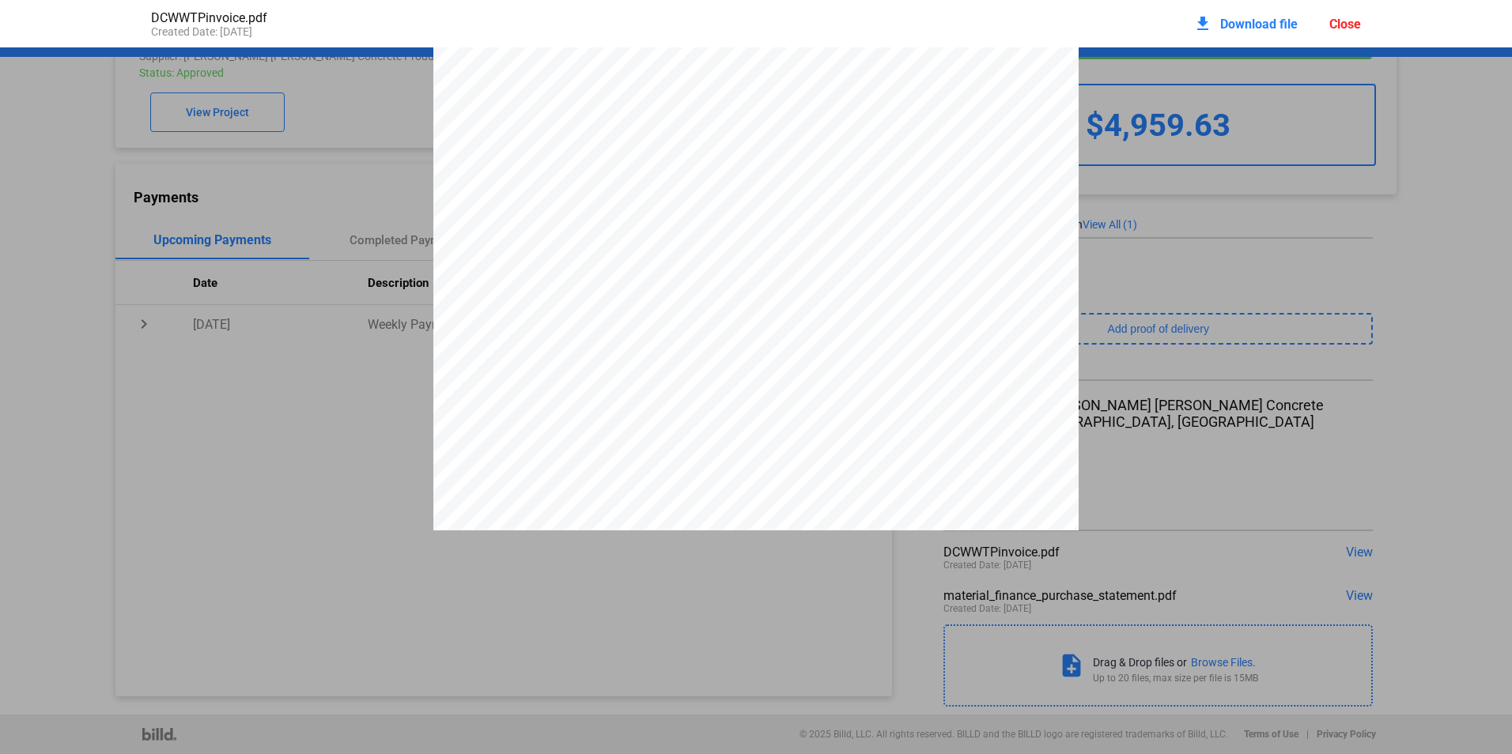
scroll to position [0, 0]
click at [1336, 28] on div "Close" at bounding box center [1345, 24] width 32 height 15
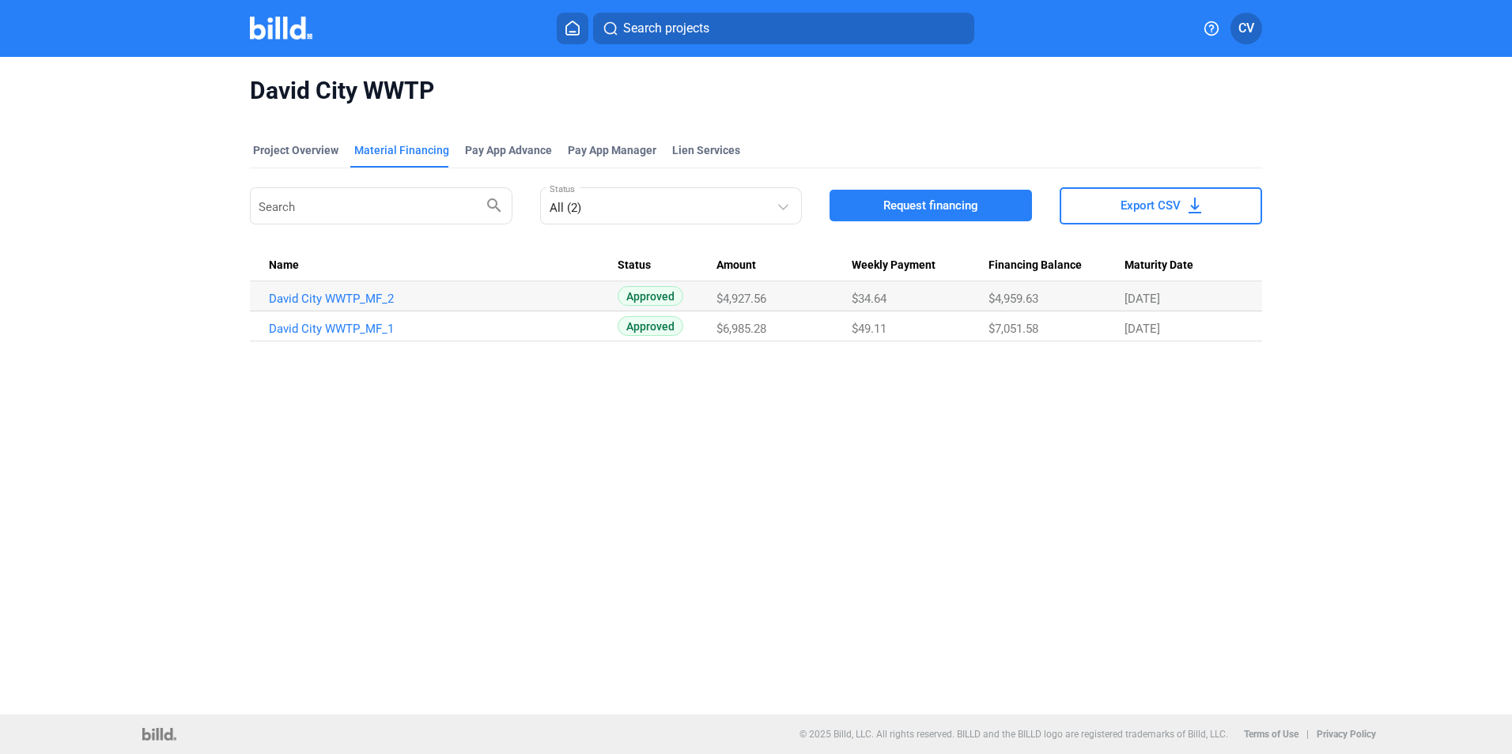
drag, startPoint x: 1125, startPoint y: 294, endPoint x: 1198, endPoint y: 307, distance: 73.8
click at [1200, 304] on div "[DATE]" at bounding box center [1184, 299] width 119 height 14
drag, startPoint x: 1198, startPoint y: 307, endPoint x: 1155, endPoint y: 330, distance: 48.5
click at [1155, 330] on span "[DATE]" at bounding box center [1143, 329] width 36 height 14
click at [374, 327] on link "David City WWTP_MF_1" at bounding box center [443, 329] width 349 height 14
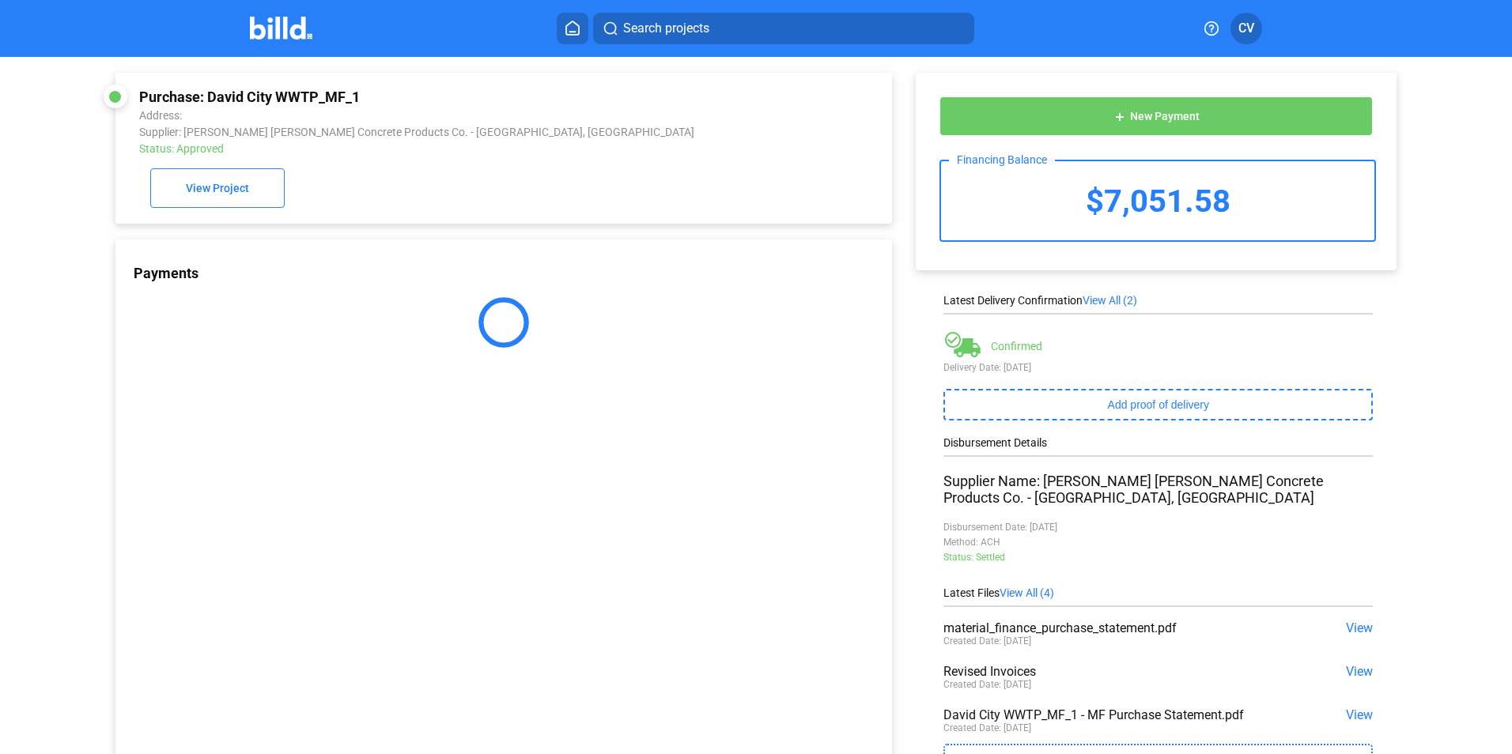
scroll to position [123, 0]
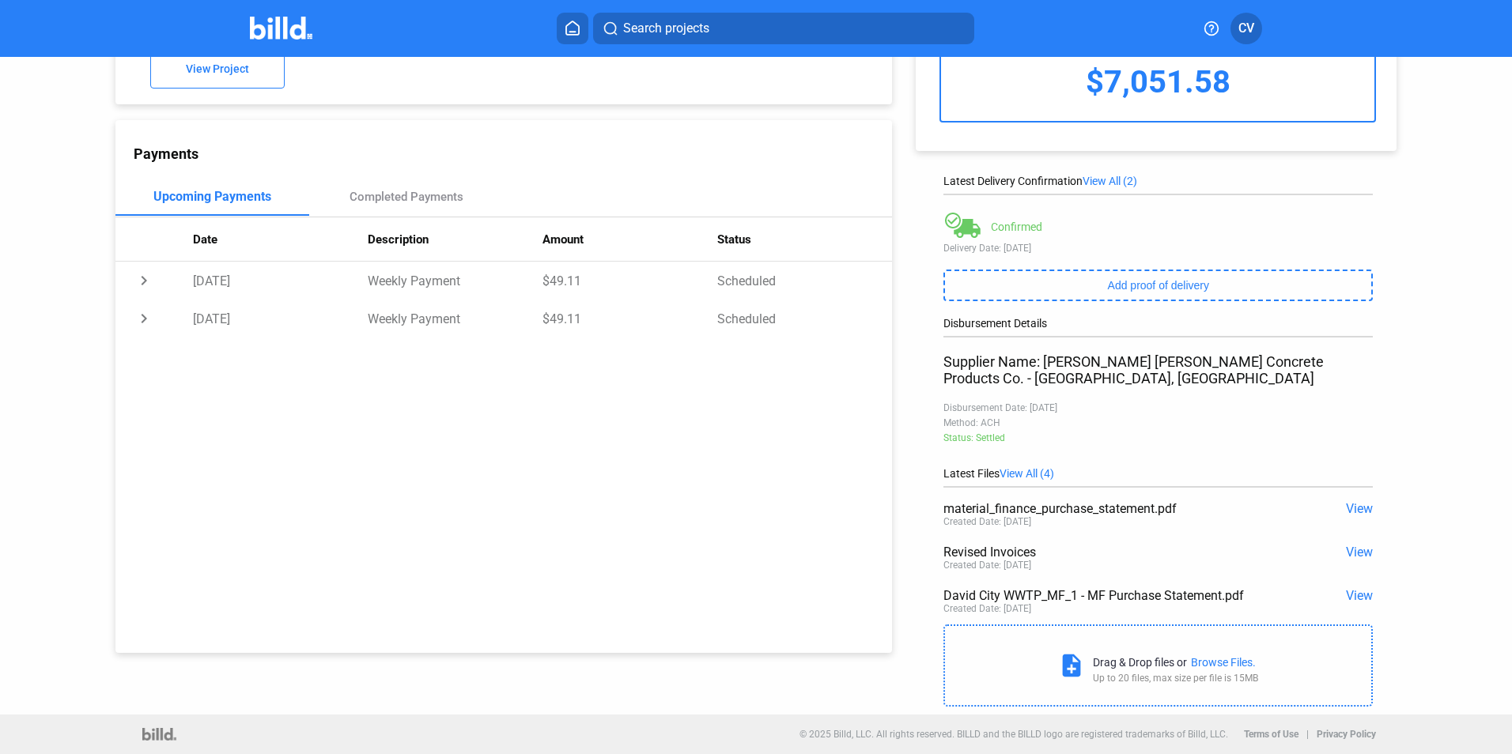
click at [1356, 550] on span "View" at bounding box center [1359, 552] width 27 height 15
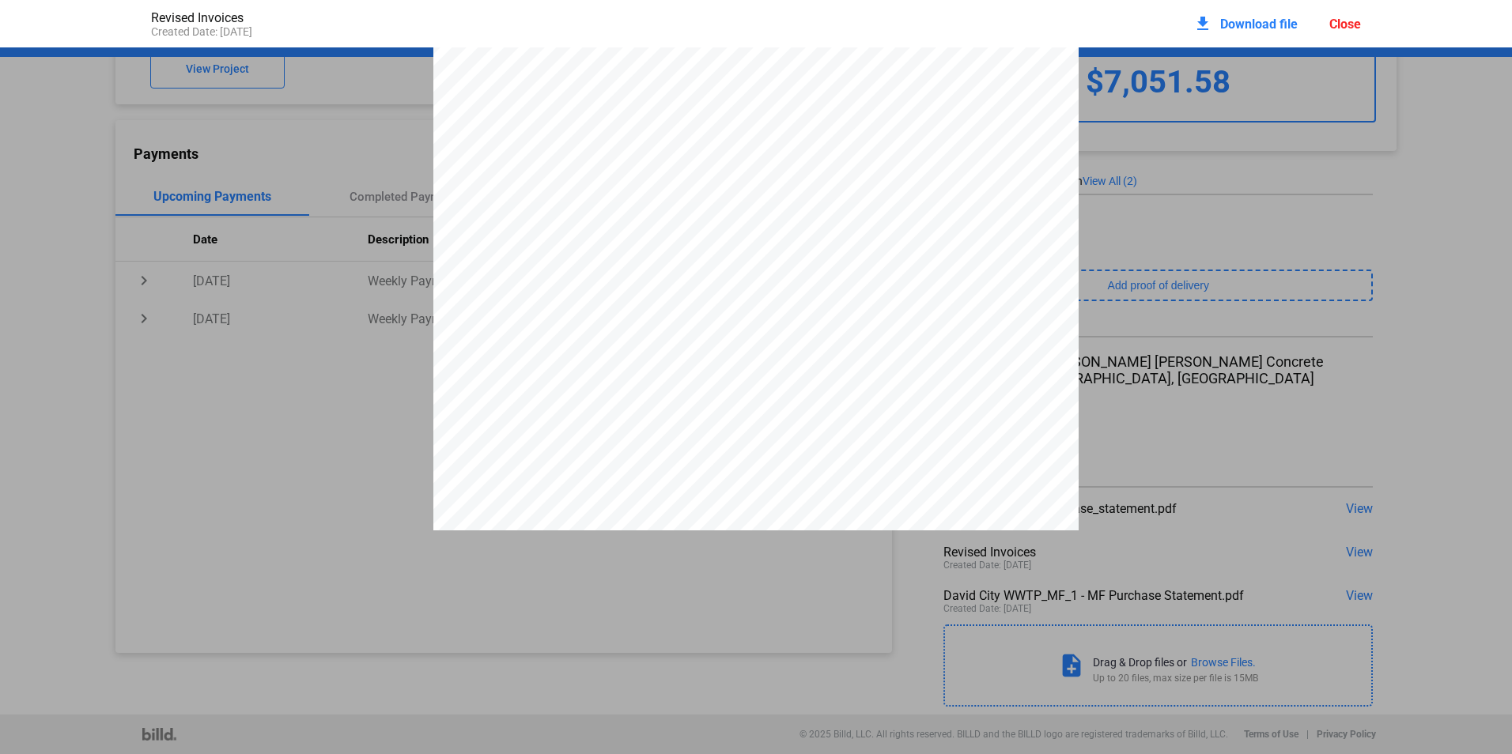
scroll to position [8, 0]
drag, startPoint x: 987, startPoint y: 206, endPoint x: 1044, endPoint y: 202, distance: 57.1
click at [1044, 202] on div at bounding box center [755, 457] width 645 height 835
drag, startPoint x: 1341, startPoint y: 17, endPoint x: 1337, endPoint y: 39, distance: 22.6
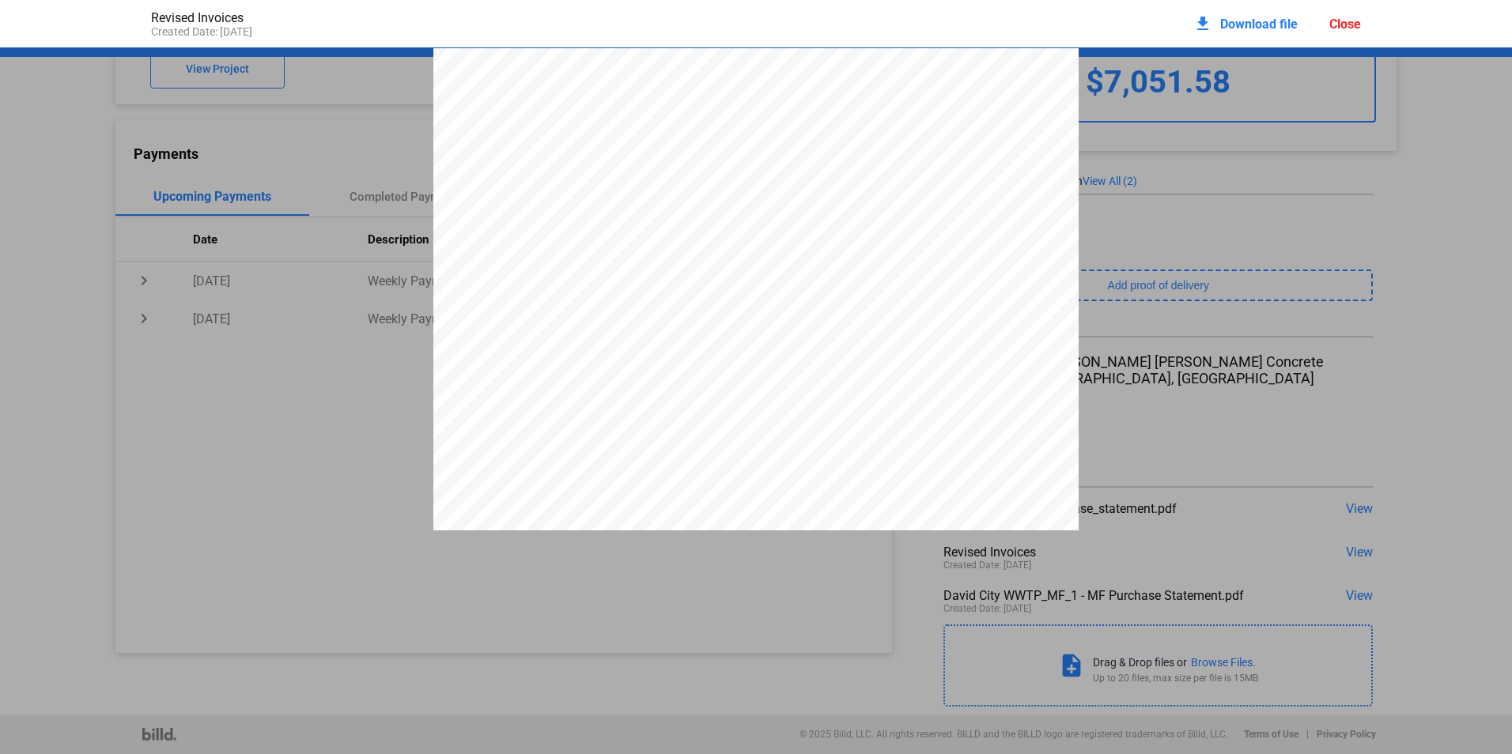
click at [1342, 17] on div "Close" at bounding box center [1345, 24] width 32 height 15
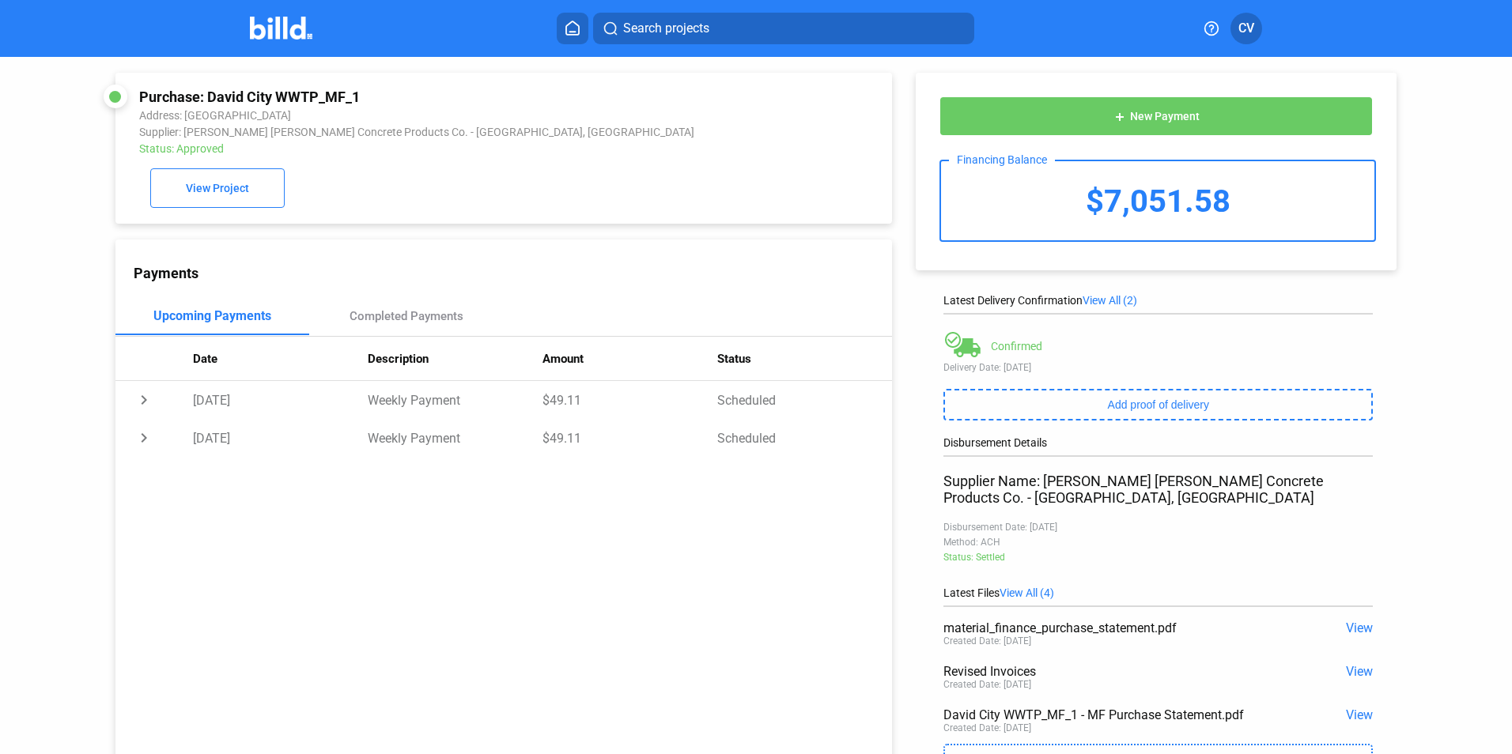
click at [226, 217] on div "Purchase: David City WWTP_MF_1 Address: [GEOGRAPHIC_DATA] Supplier: [PERSON_NAM…" at bounding box center [503, 148] width 777 height 151
click at [229, 200] on button "View Project" at bounding box center [217, 188] width 134 height 40
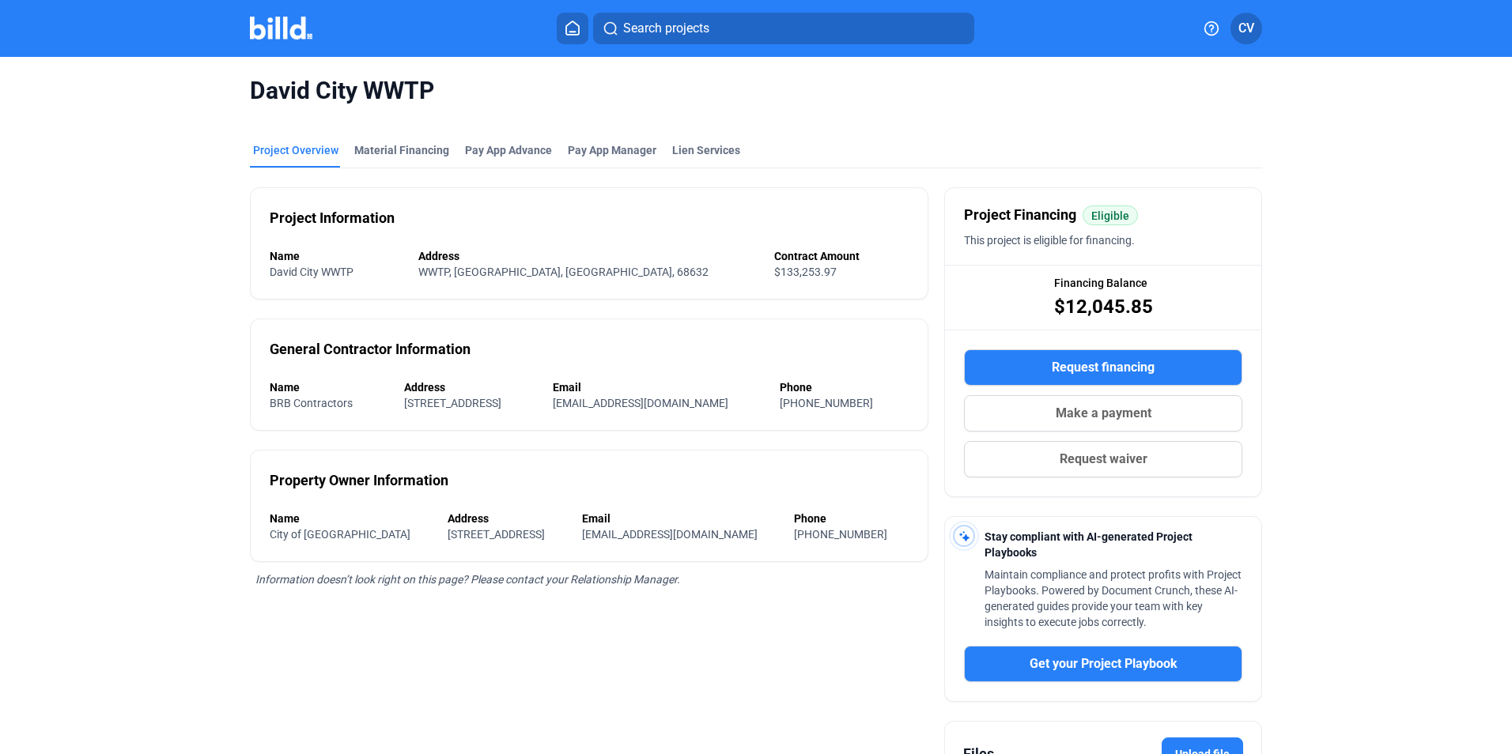
drag, startPoint x: 1051, startPoint y: 284, endPoint x: 1165, endPoint y: 307, distance: 116.2
click at [1164, 306] on div "Financing Balance $12,045.85" at bounding box center [1103, 297] width 316 height 63
click at [1162, 312] on div "Financing Balance $12,045.85" at bounding box center [1103, 297] width 316 height 63
click at [561, 35] on button at bounding box center [573, 29] width 32 height 32
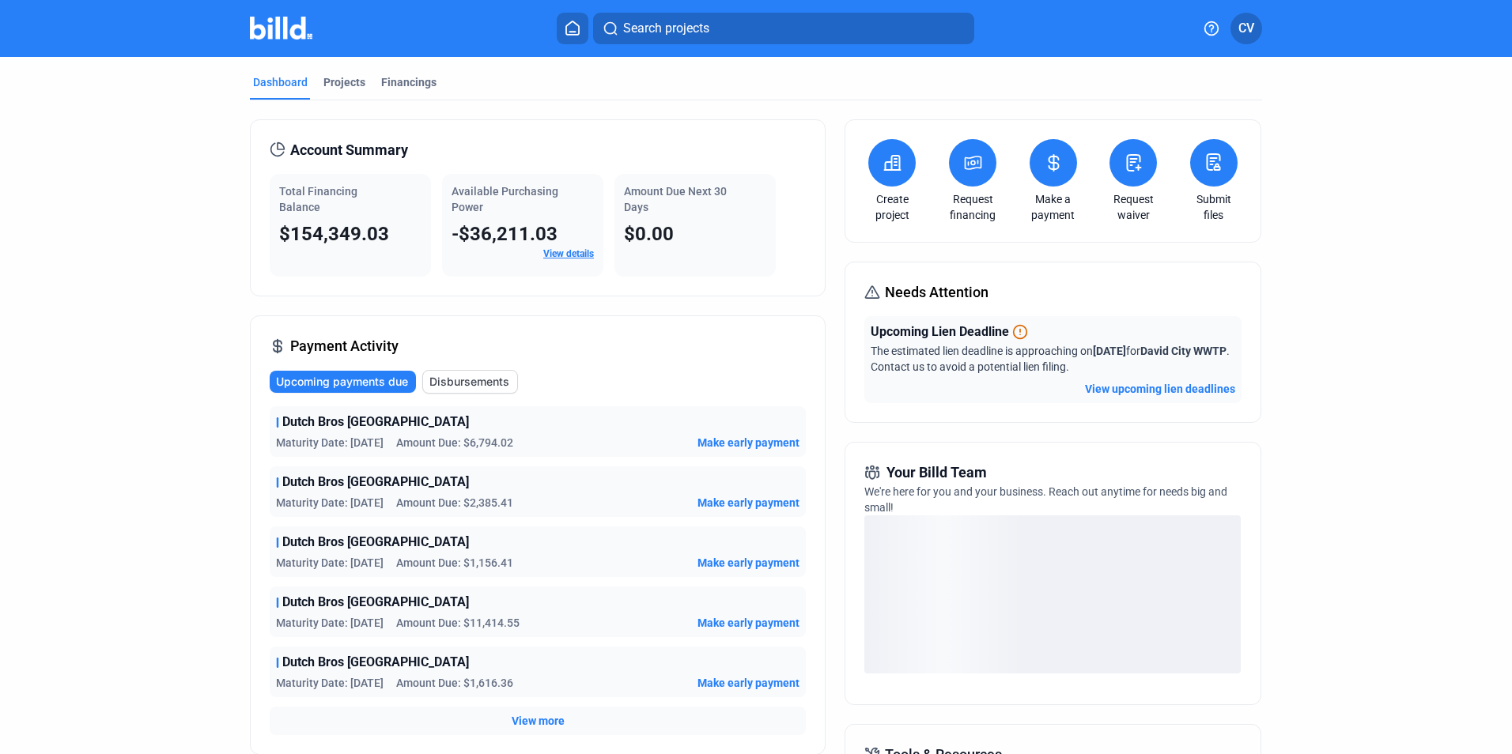
drag, startPoint x: 872, startPoint y: 333, endPoint x: 1113, endPoint y: 372, distance: 244.3
click at [1113, 372] on div "Upcoming Lien Deadline The estimated lien deadline is approaching on [DATE] for…" at bounding box center [1053, 349] width 364 height 52
click at [911, 364] on span "The estimated lien deadline is approaching on [DATE] for David City WWTP . Cont…" at bounding box center [1050, 359] width 359 height 28
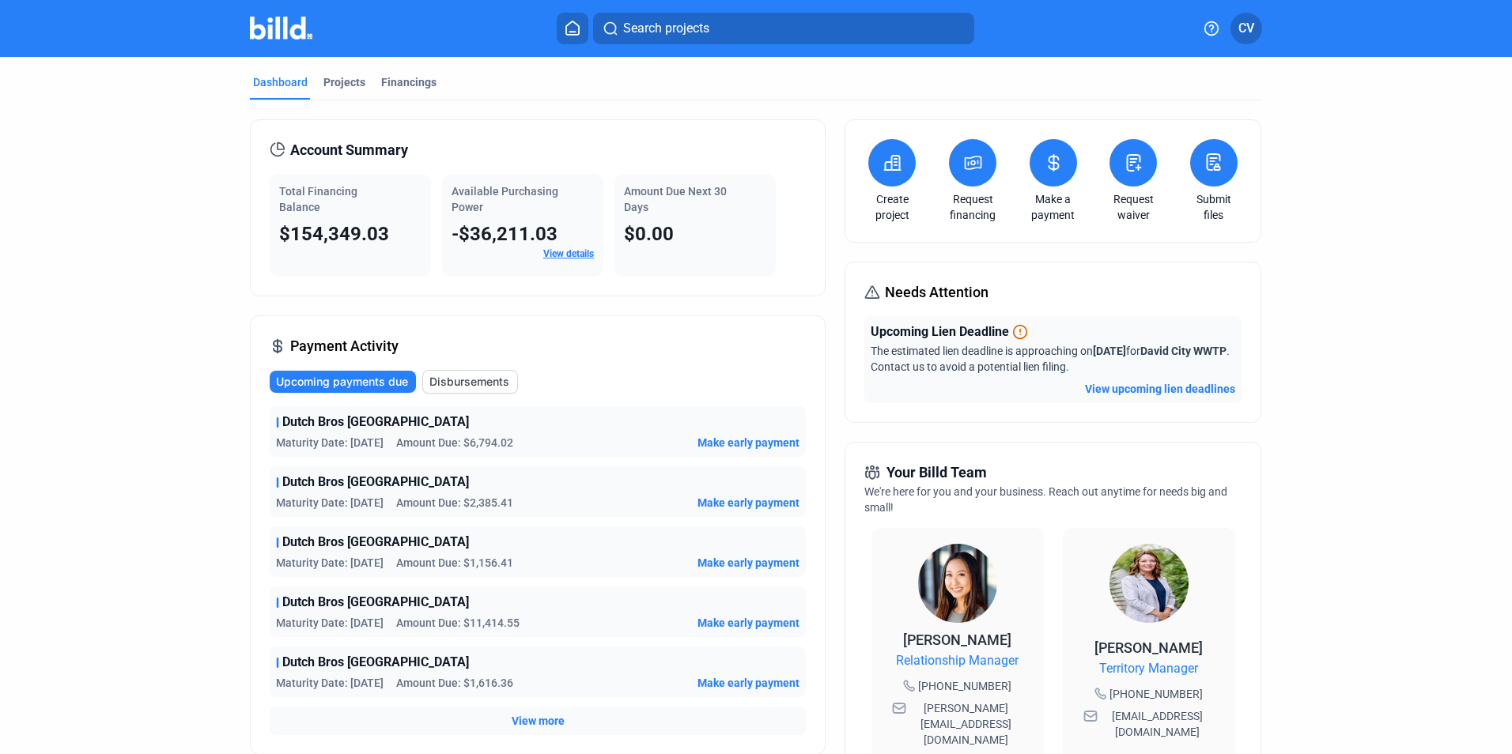
drag, startPoint x: 869, startPoint y: 332, endPoint x: 1108, endPoint y: 369, distance: 241.6
click at [1107, 369] on div "Upcoming Lien Deadline The estimated lien deadline is approaching on [DATE] for…" at bounding box center [1053, 349] width 364 height 52
click at [1055, 343] on div "The estimated lien deadline is approaching on [DATE] for David City WWTP . Cont…" at bounding box center [1053, 359] width 364 height 32
click at [1026, 361] on span "The estimated lien deadline is approaching on [DATE] for David City WWTP . Cont…" at bounding box center [1050, 359] width 359 height 28
click at [1020, 354] on span "The estimated lien deadline is approaching on [DATE] for David City WWTP . Cont…" at bounding box center [1050, 359] width 359 height 28
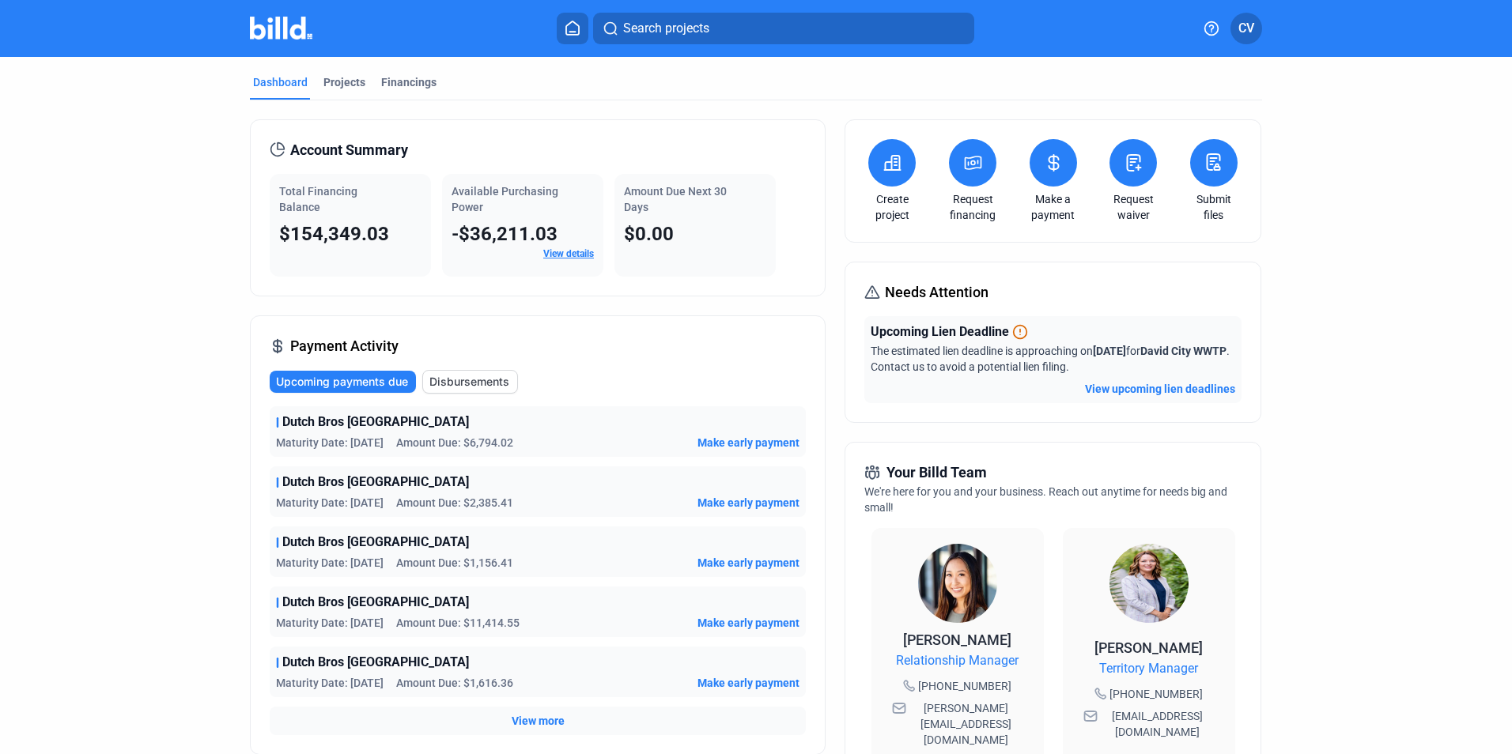
click at [1018, 333] on icon at bounding box center [1020, 332] width 16 height 16
click at [1121, 385] on button "View upcoming lien deadlines" at bounding box center [1160, 389] width 150 height 16
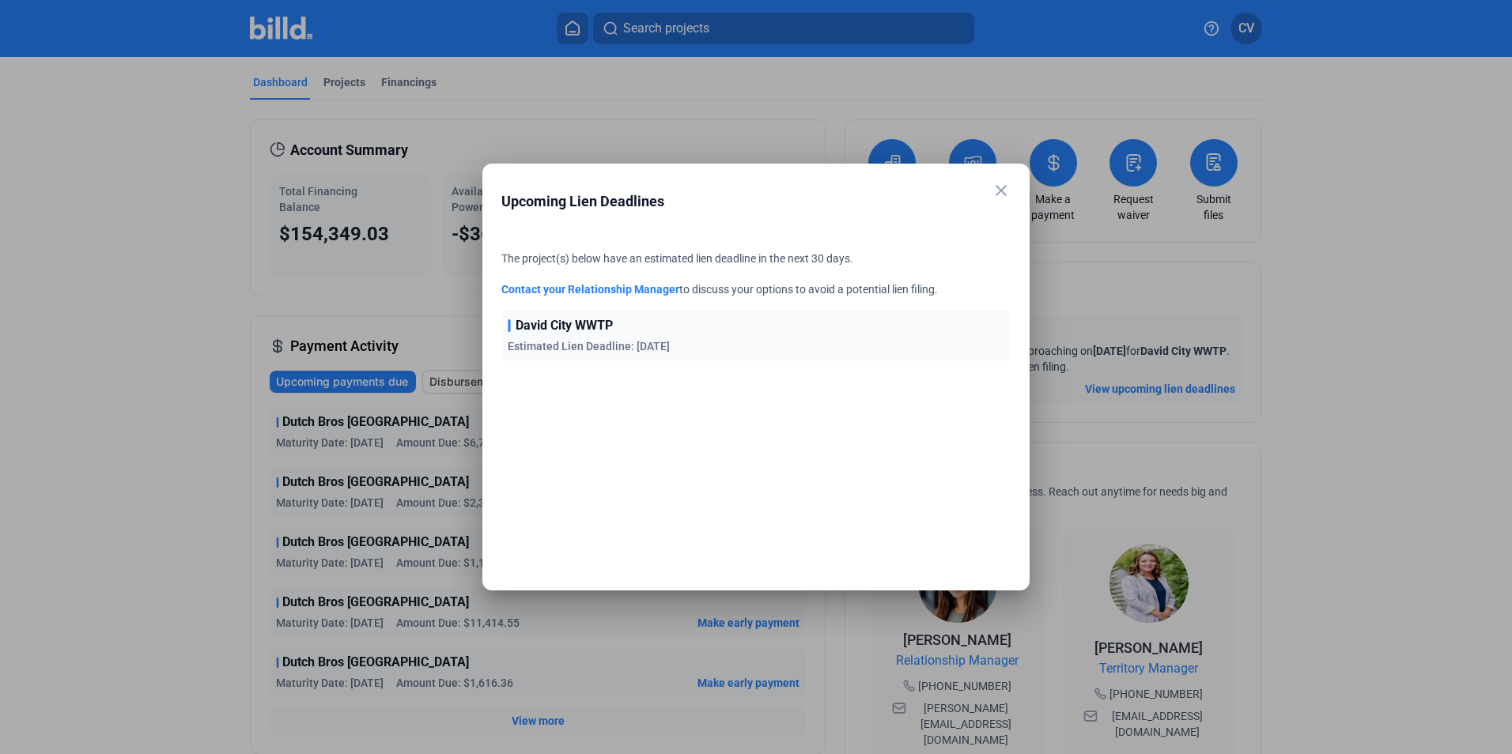
click at [571, 328] on span "David City WWTP" at bounding box center [564, 325] width 97 height 19
click at [1005, 194] on mat-icon "close" at bounding box center [1001, 190] width 19 height 19
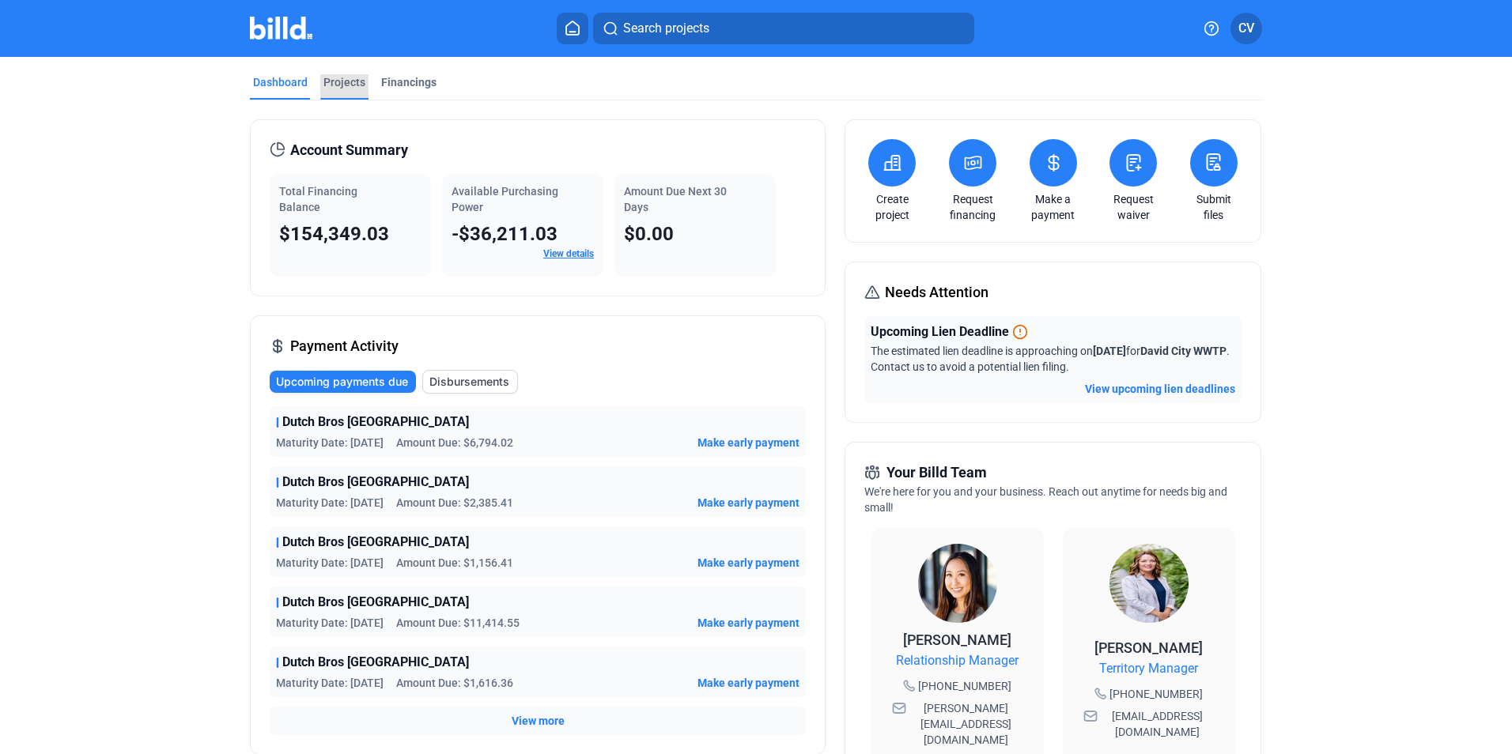
click at [348, 87] on div "Projects" at bounding box center [344, 82] width 42 height 16
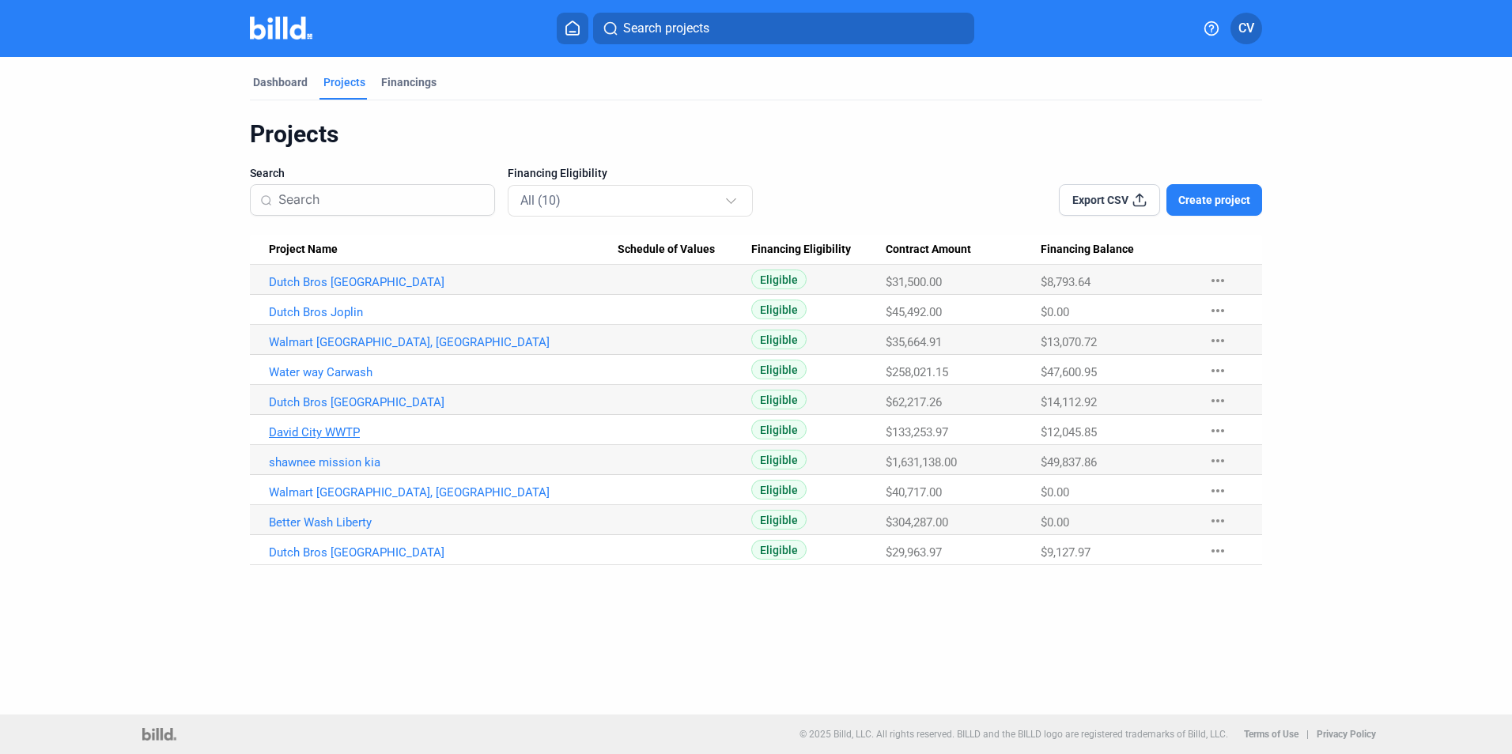
click at [344, 434] on link "David City WWTP" at bounding box center [443, 432] width 349 height 14
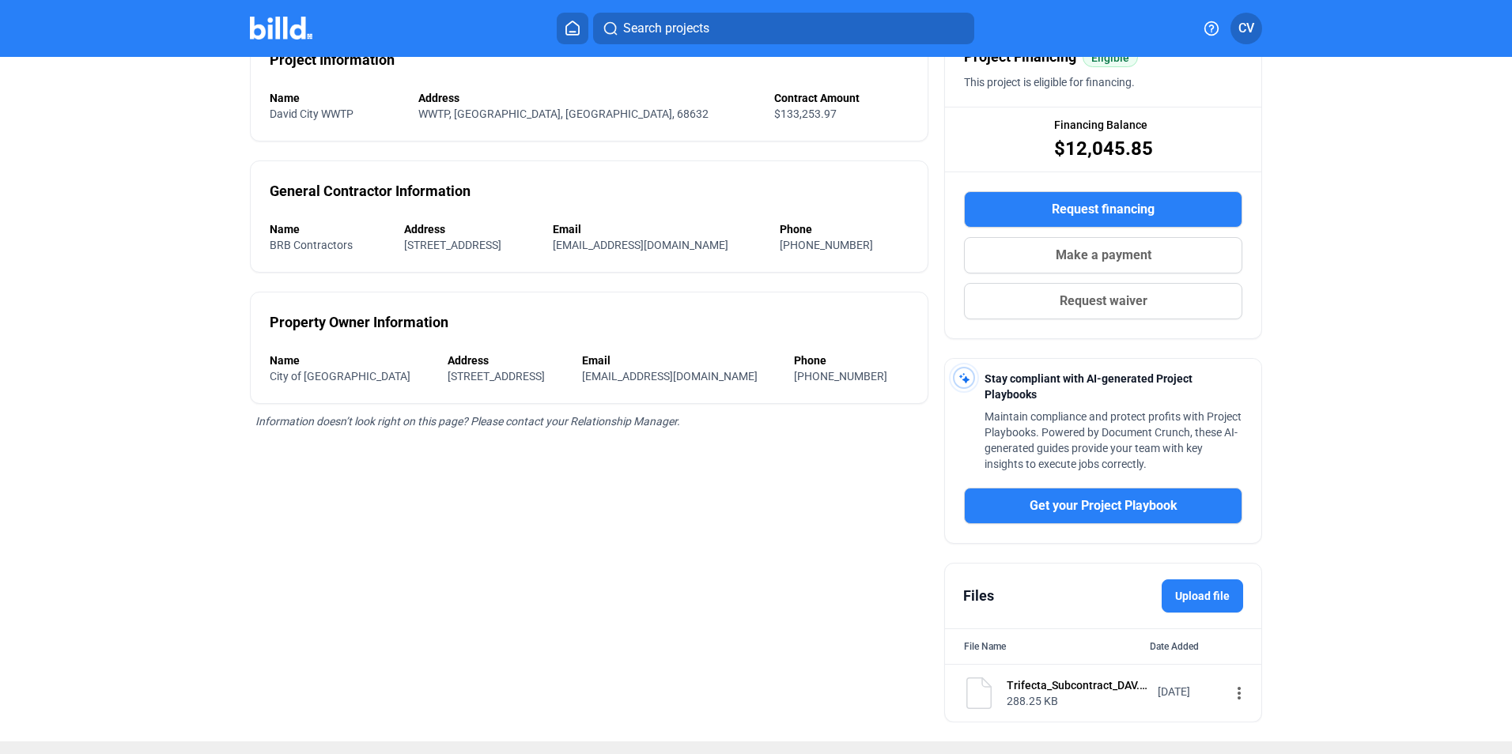
scroll to position [186, 0]
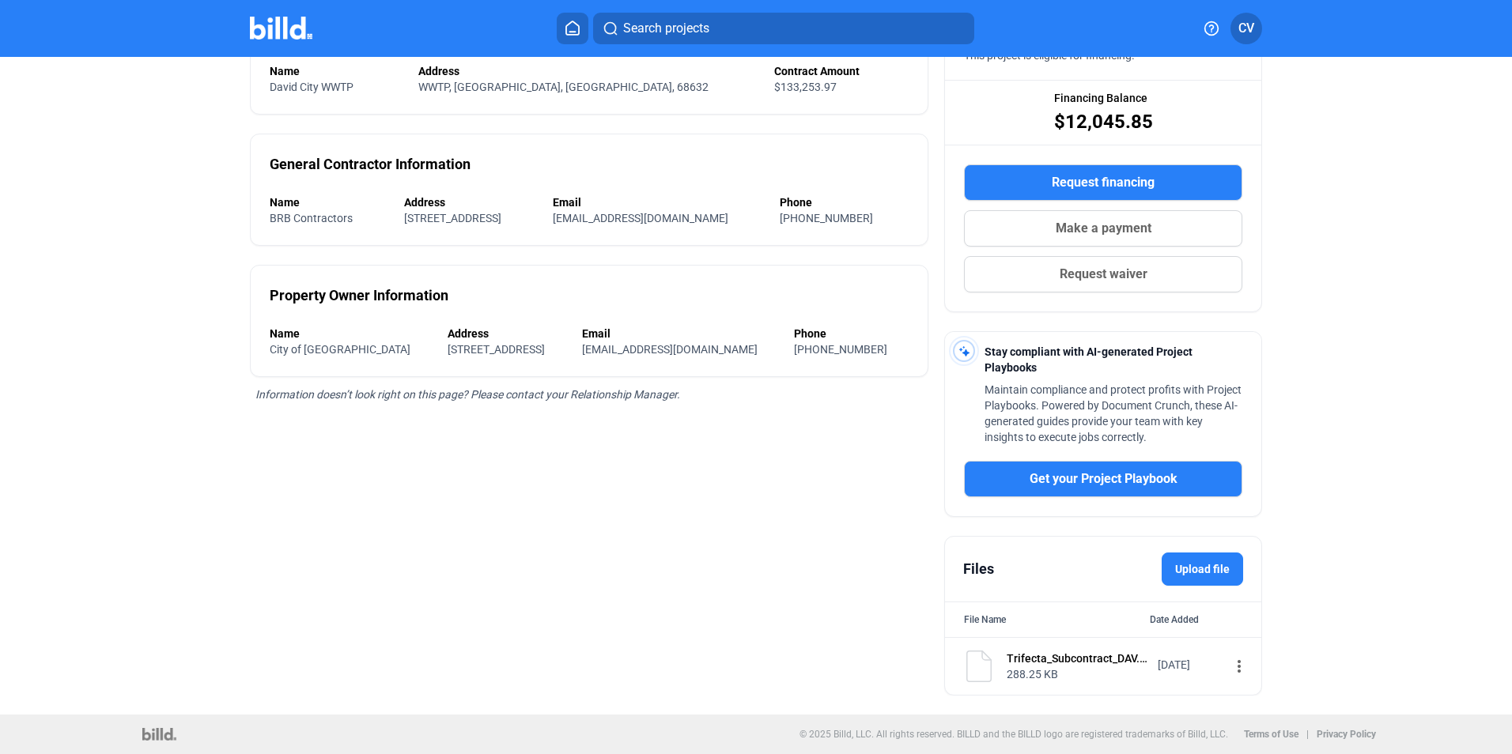
click at [1072, 654] on div "Trifecta_Subcontract_DAV.docx.pdf" at bounding box center [1077, 659] width 141 height 16
click at [1230, 675] on mat-icon "more_vert" at bounding box center [1239, 666] width 19 height 19
click at [1238, 699] on span "View" at bounding box center [1242, 695] width 23 height 12
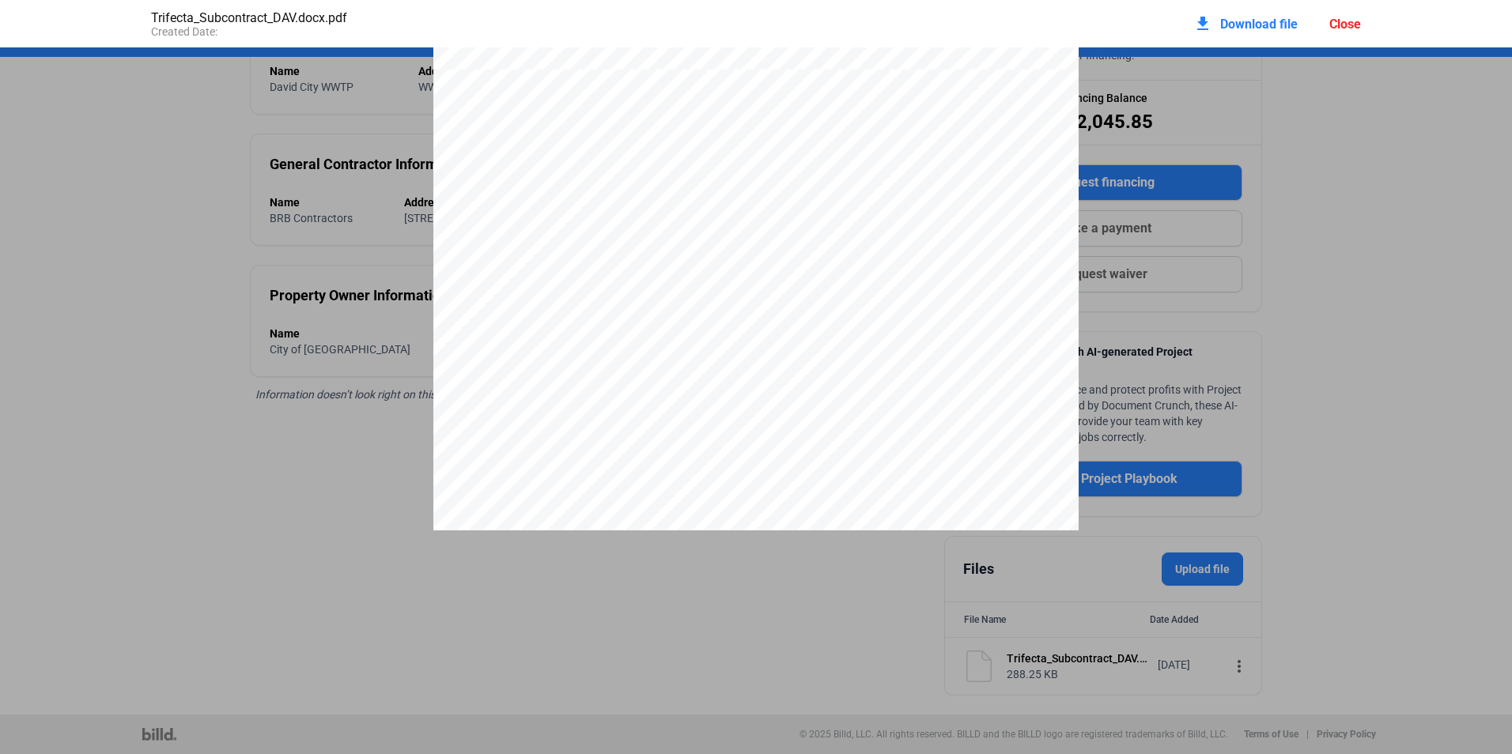
scroll to position [0, 0]
